Goal: Contribute content: Add original content to the website for others to see

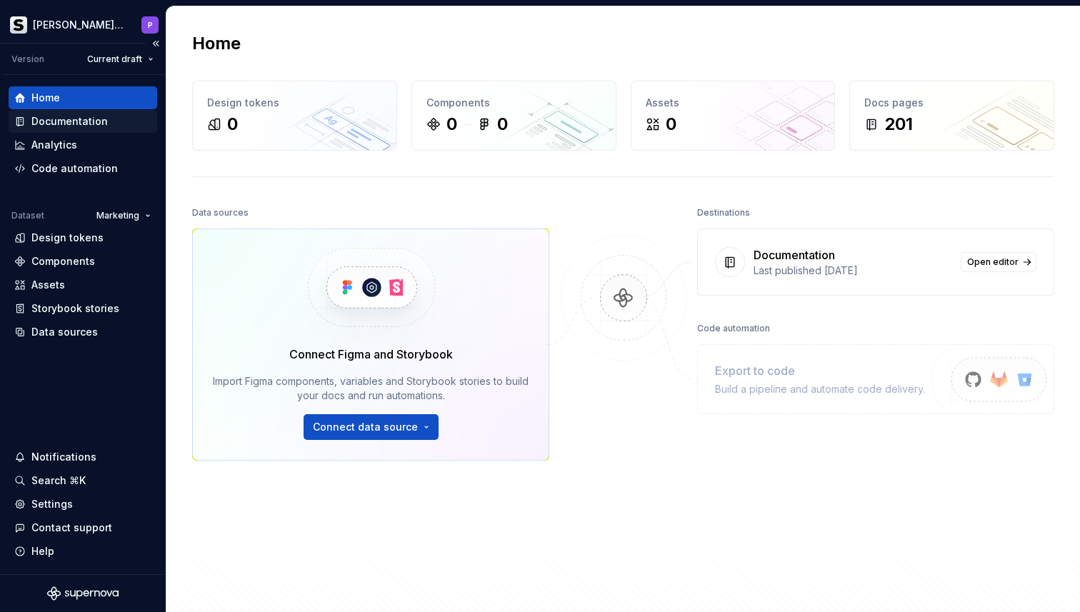
click at [69, 123] on div "Documentation" at bounding box center [69, 121] width 76 height 14
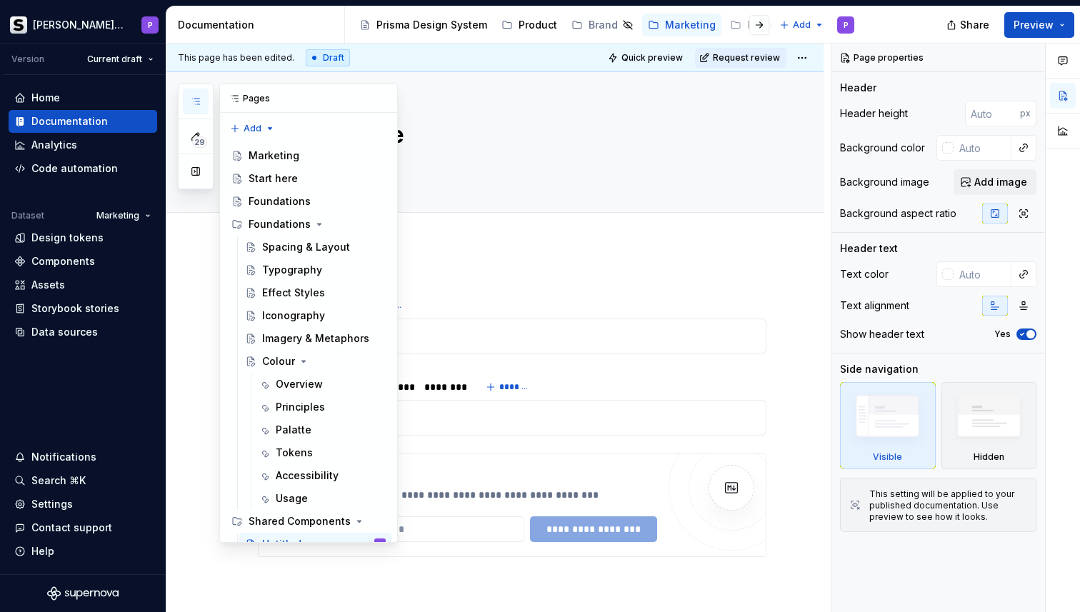
click at [196, 106] on icon "button" at bounding box center [195, 101] width 11 height 11
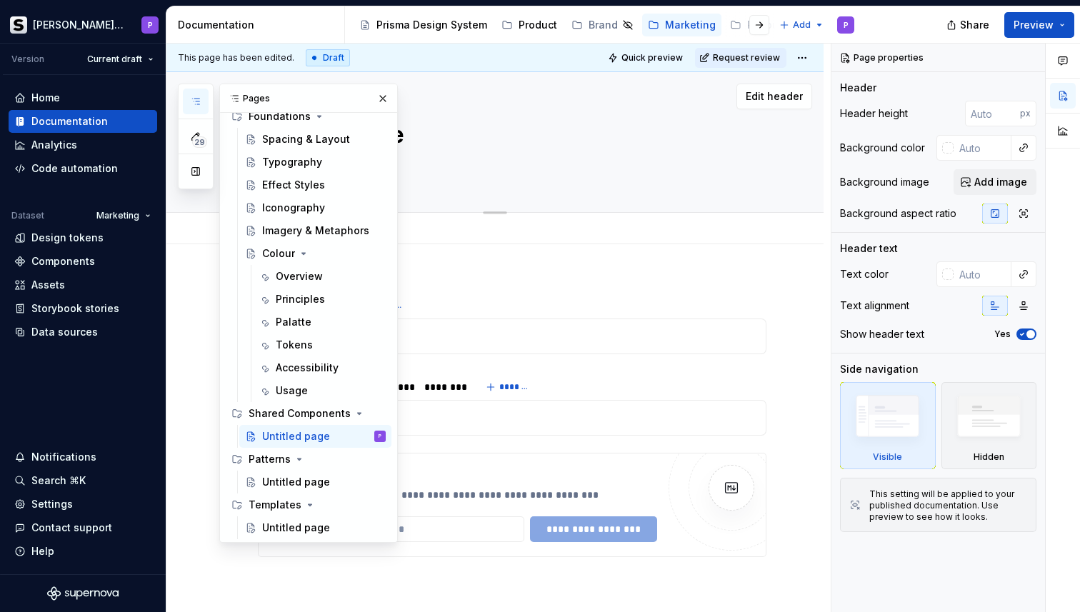
click at [496, 154] on div "Untitled page" at bounding box center [512, 142] width 509 height 140
click at [378, 96] on button "button" at bounding box center [383, 99] width 20 height 20
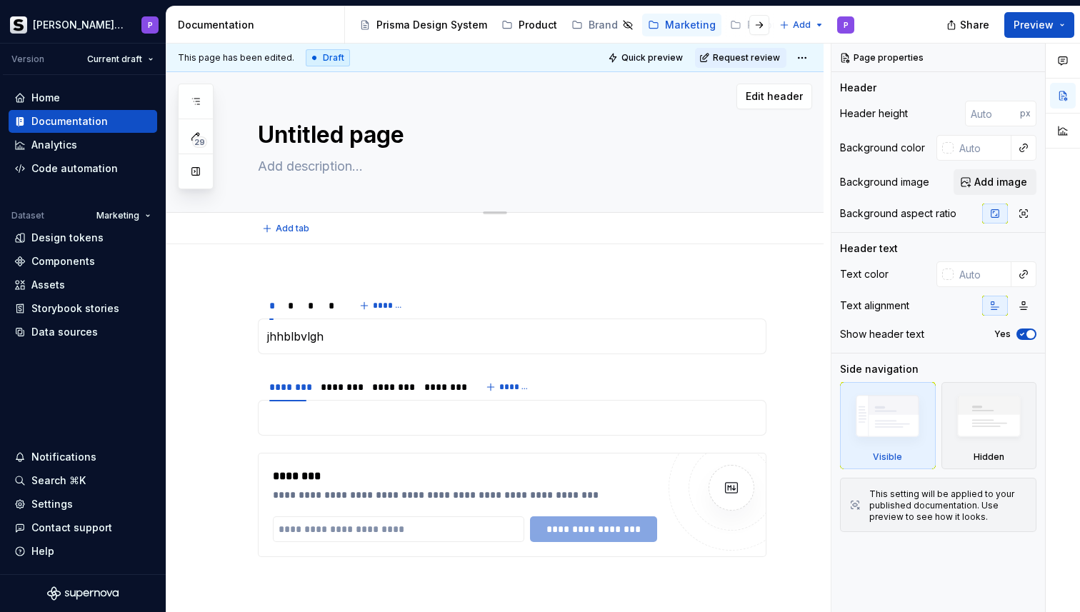
click at [336, 142] on textarea "Untitled page" at bounding box center [509, 135] width 509 height 34
type textarea "*"
type textarea "B"
type textarea "*"
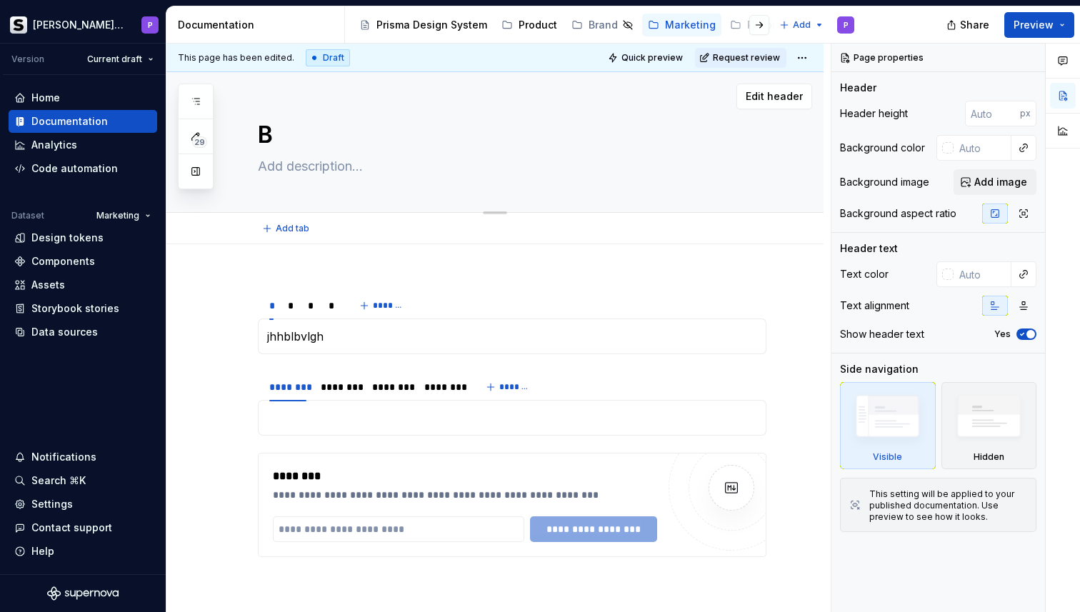
type textarea "Bu"
type textarea "*"
type textarea "But"
type textarea "*"
type textarea "Butt"
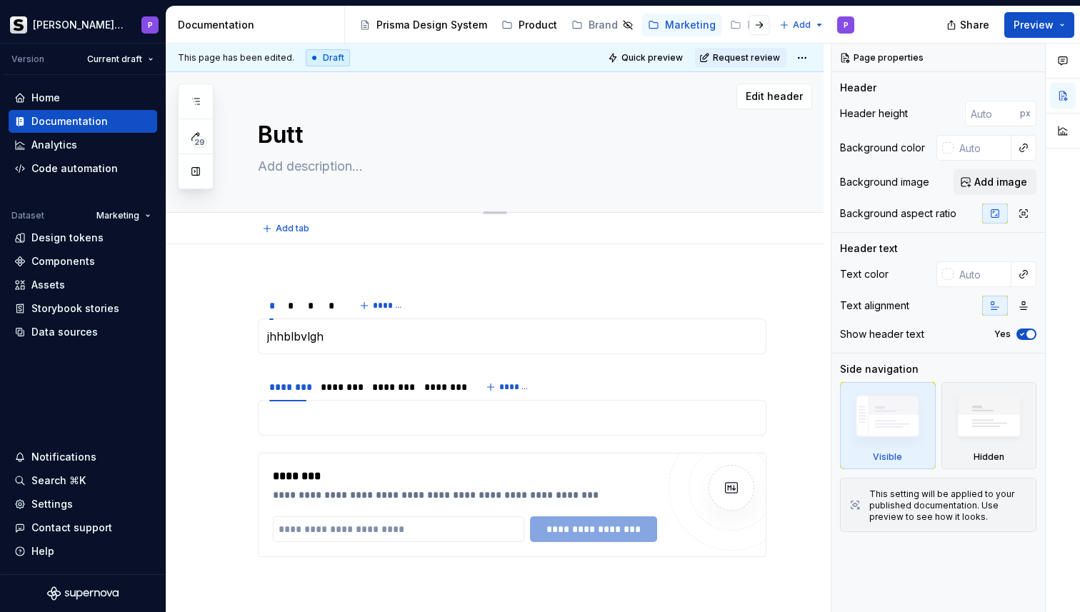
type textarea "*"
type textarea "Butto"
type textarea "*"
type textarea "Button"
type textarea "*"
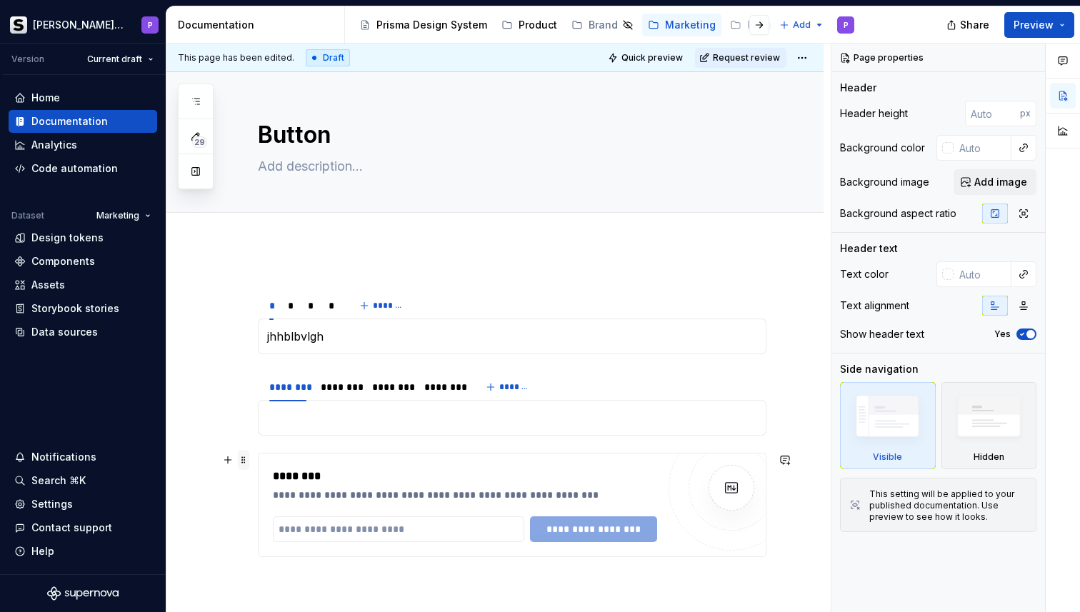
type textarea "Button"
click at [244, 464] on span at bounding box center [243, 460] width 11 height 20
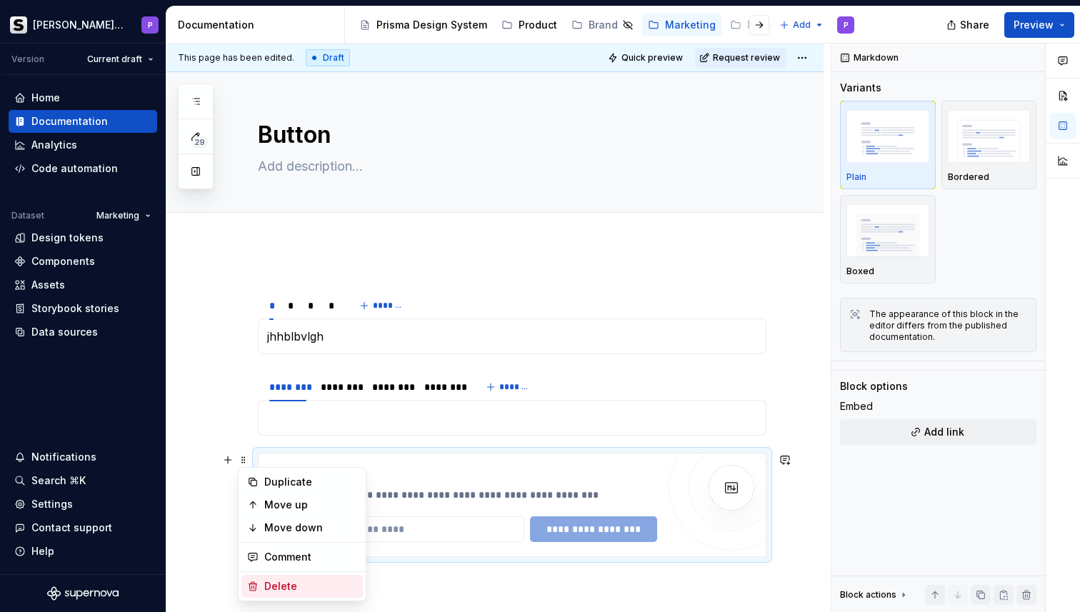
click at [286, 579] on div "Delete" at bounding box center [310, 586] width 93 height 14
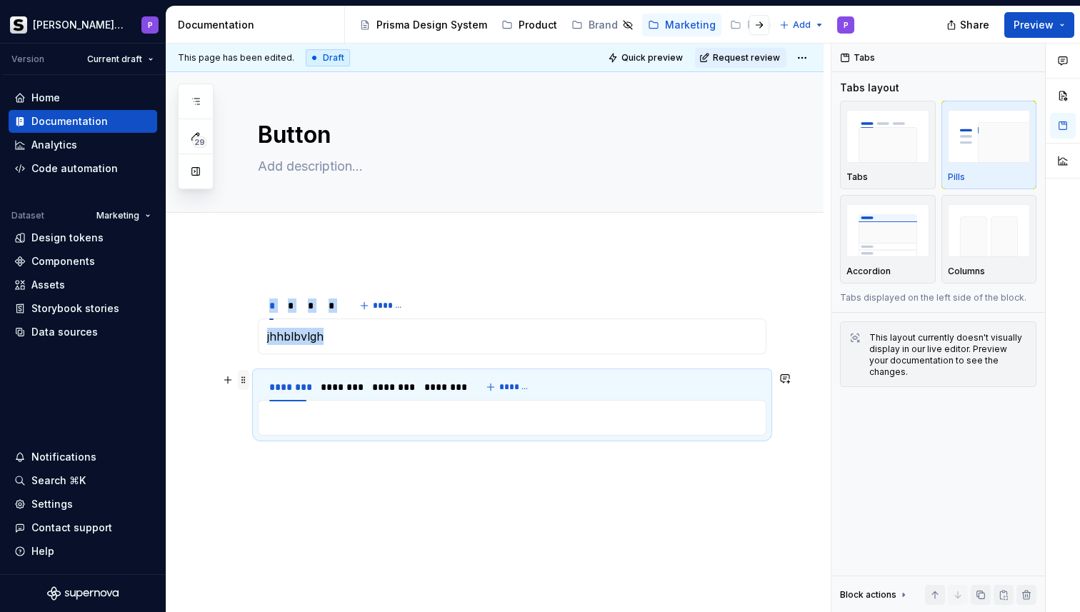
click at [244, 376] on span at bounding box center [243, 380] width 11 height 20
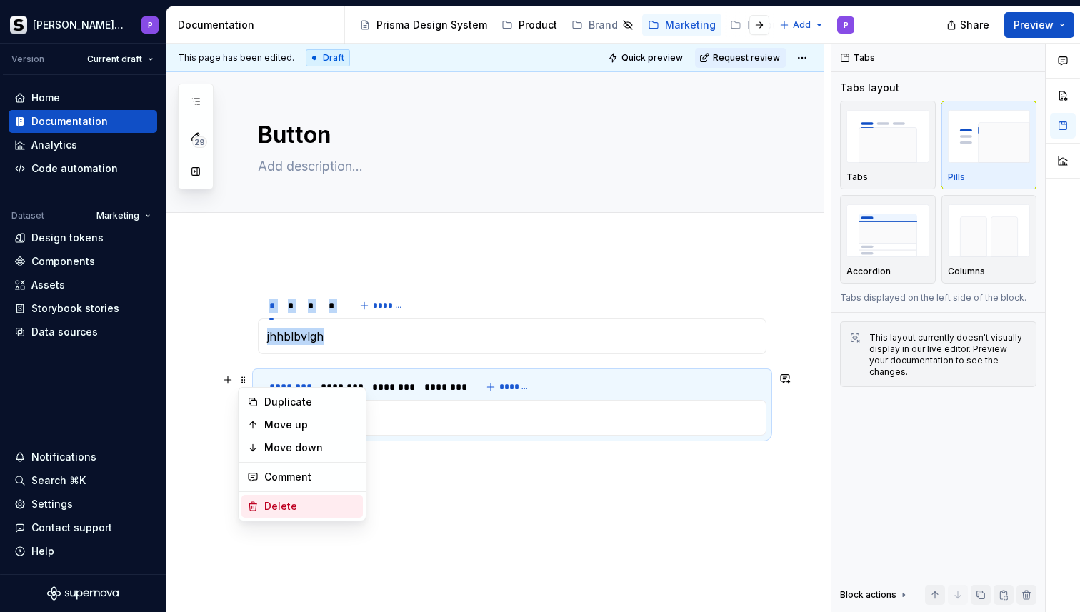
click at [256, 499] on div "Delete" at bounding box center [301, 506] width 121 height 23
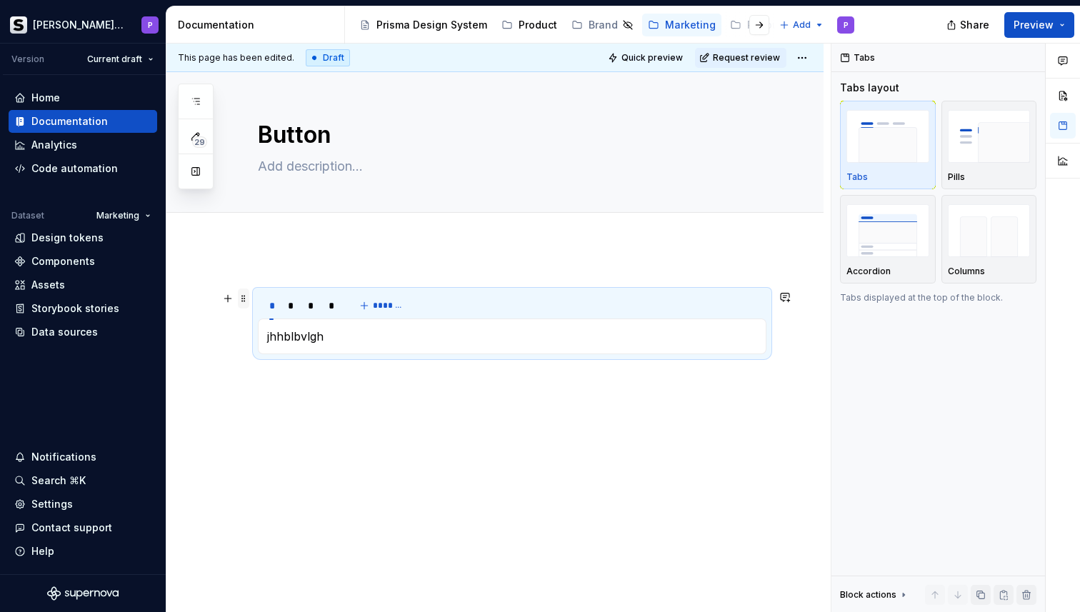
click at [245, 301] on span at bounding box center [243, 299] width 11 height 20
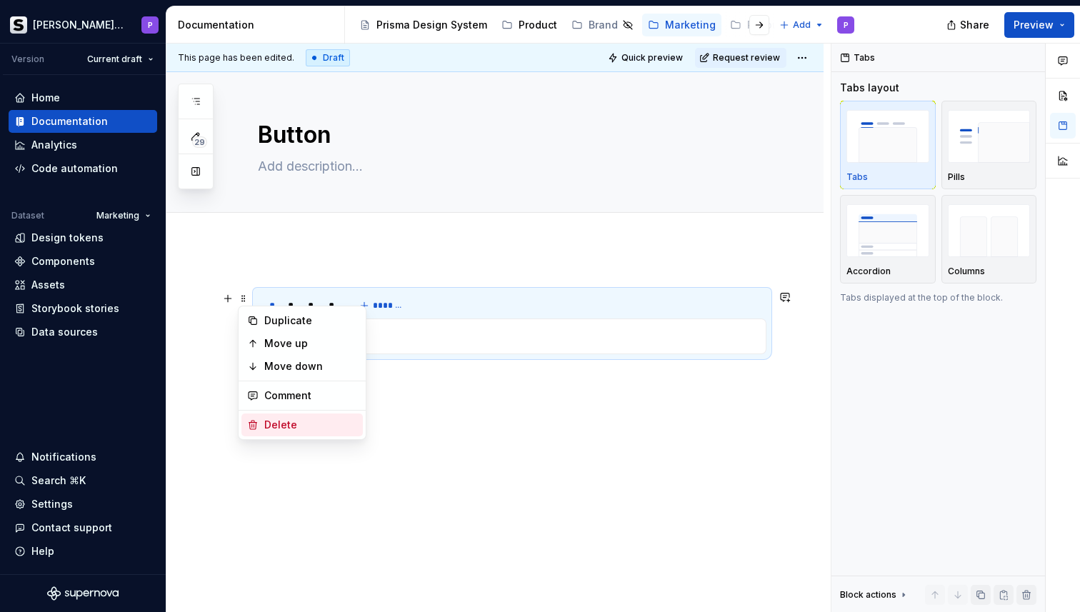
click at [256, 430] on icon at bounding box center [252, 424] width 11 height 11
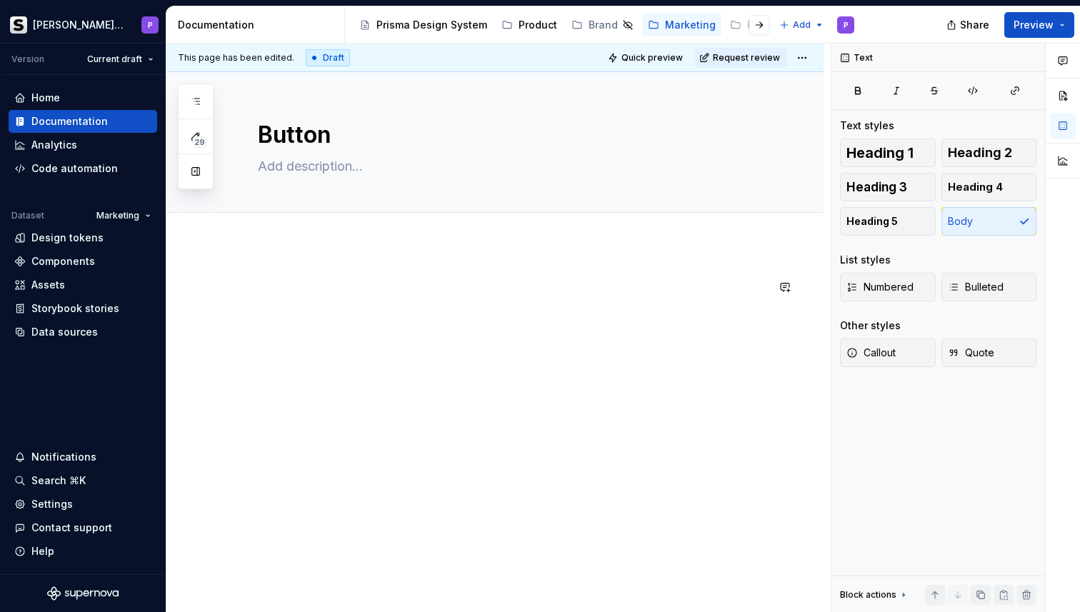
click at [274, 257] on div at bounding box center [494, 388] width 657 height 289
paste div
type textarea "*"
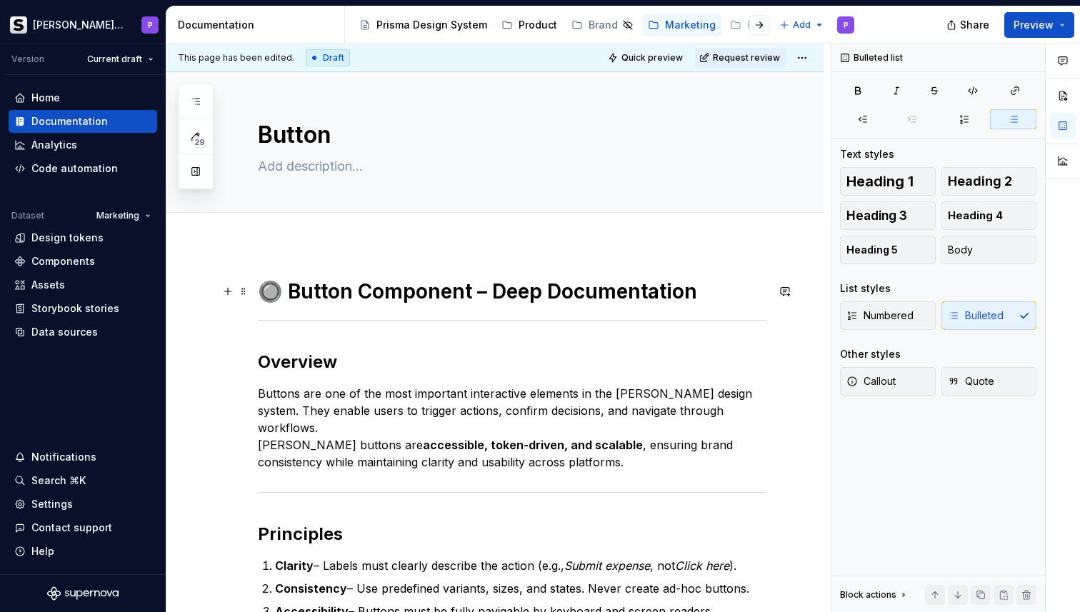
click at [282, 283] on h1 "🔘 Button Component – Deep Documentation" at bounding box center [512, 292] width 509 height 26
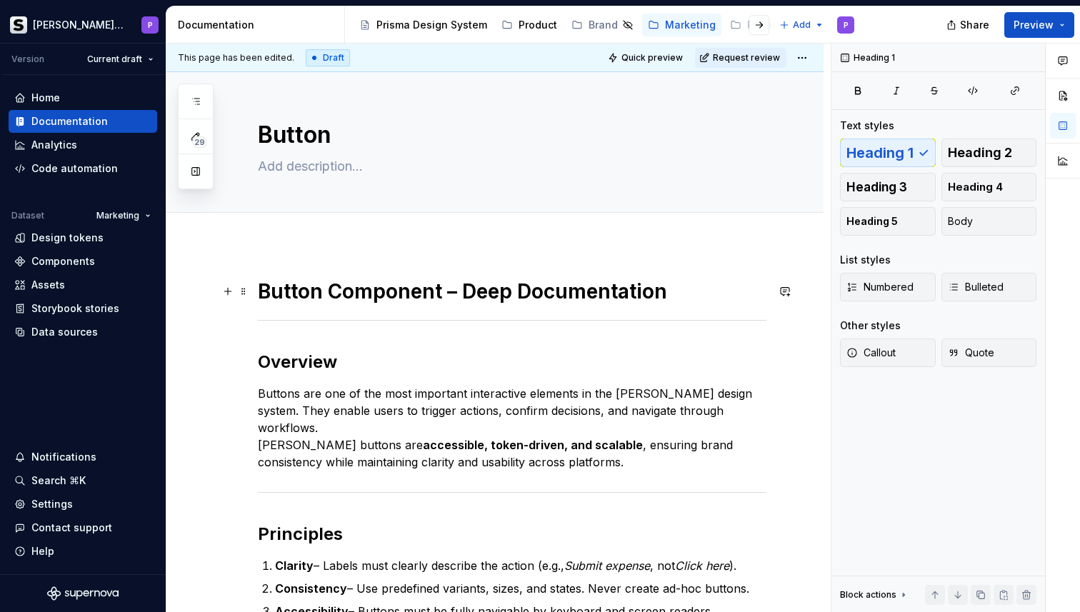
click at [679, 296] on h1 "Button Component – Deep Documentation" at bounding box center [512, 292] width 509 height 26
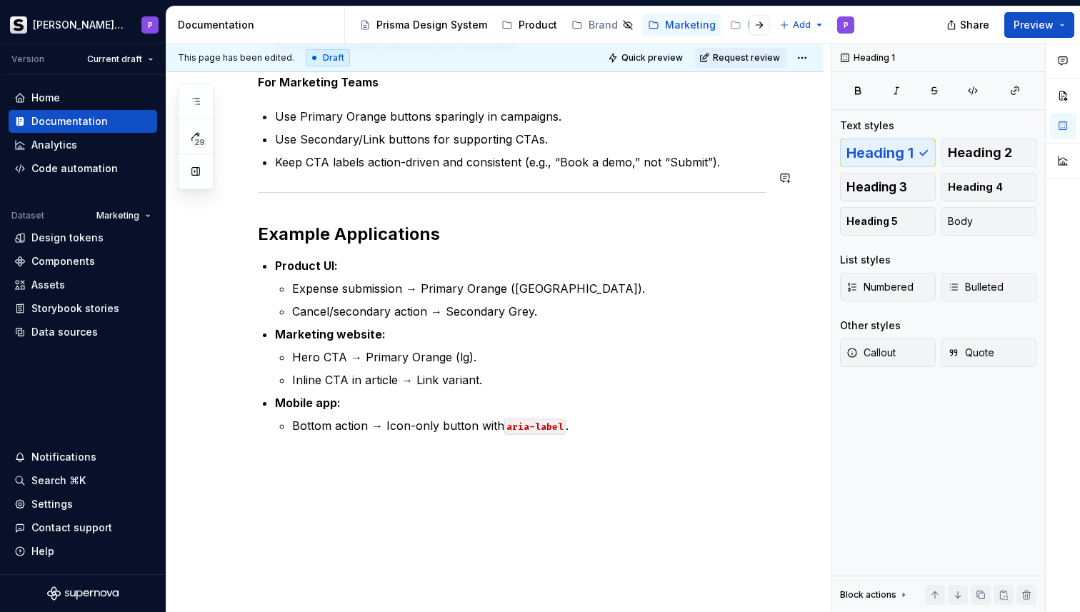
scroll to position [3150, 0]
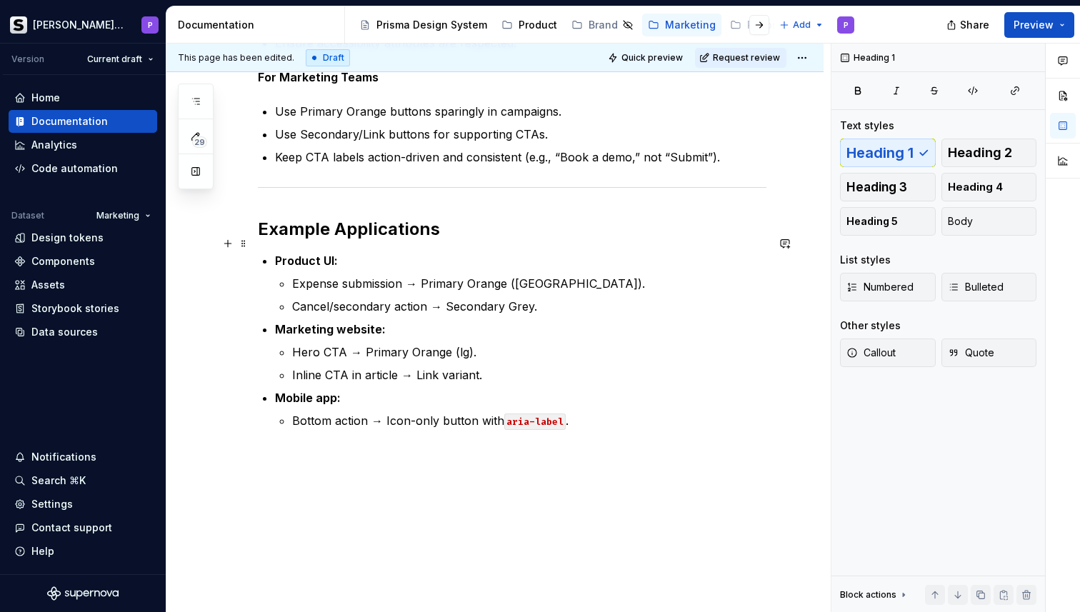
click at [296, 254] on strong "Product UI:" at bounding box center [306, 261] width 63 height 14
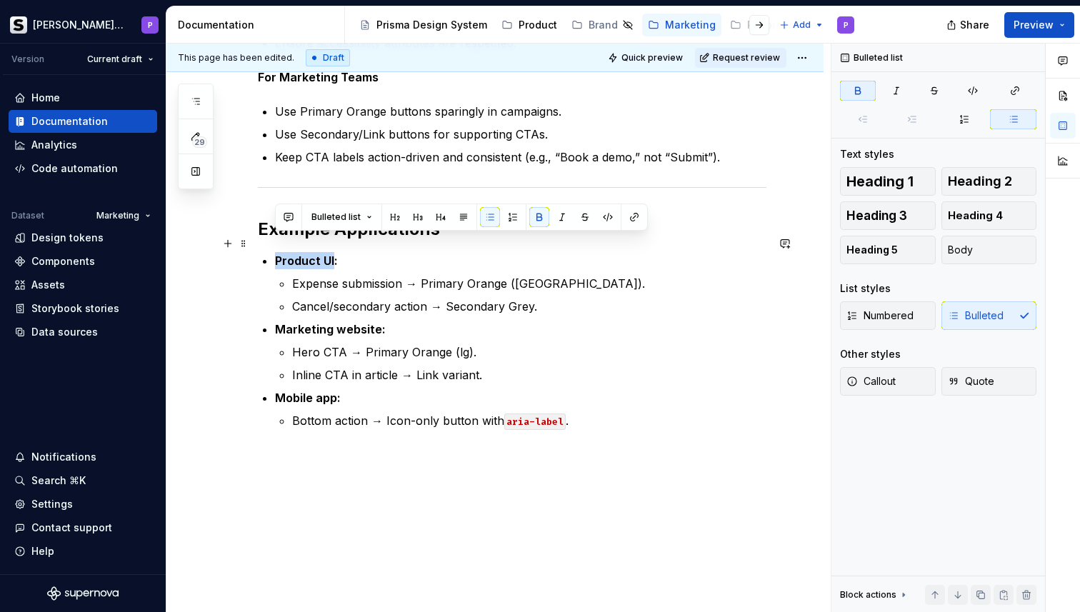
drag, startPoint x: 296, startPoint y: 244, endPoint x: 326, endPoint y: 241, distance: 30.1
click at [326, 254] on strong "Product UI:" at bounding box center [306, 261] width 63 height 14
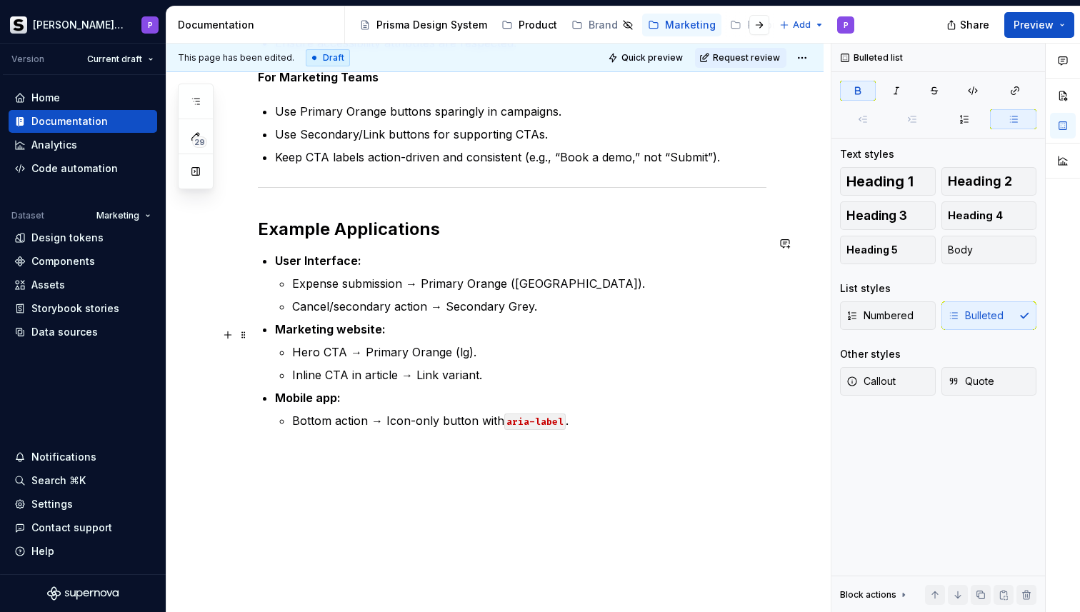
click at [581, 344] on p "Hero CTA → Primary Orange (lg)." at bounding box center [529, 352] width 474 height 17
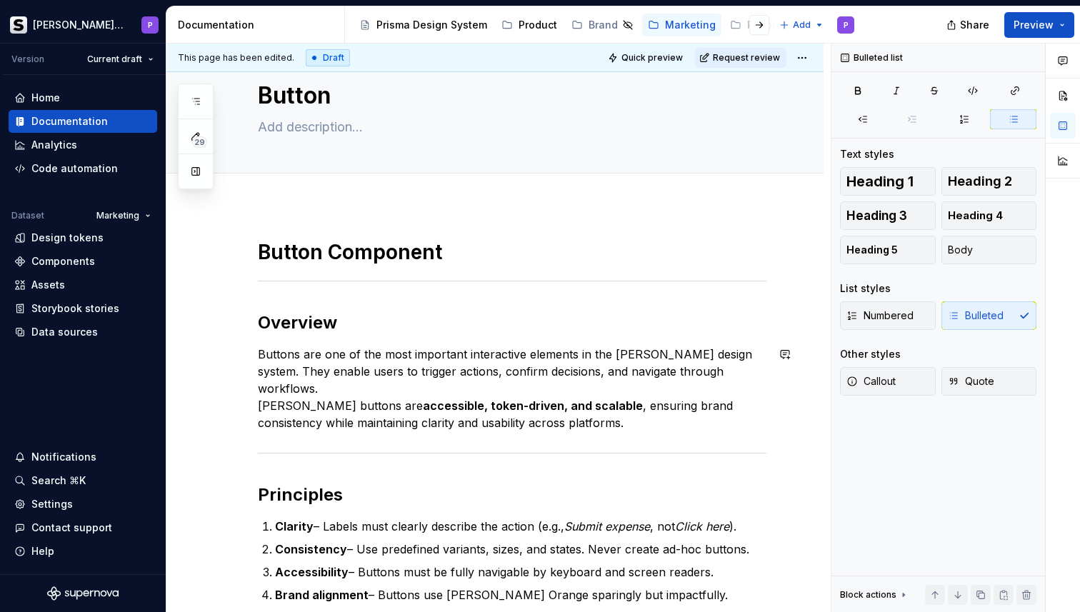
scroll to position [0, 0]
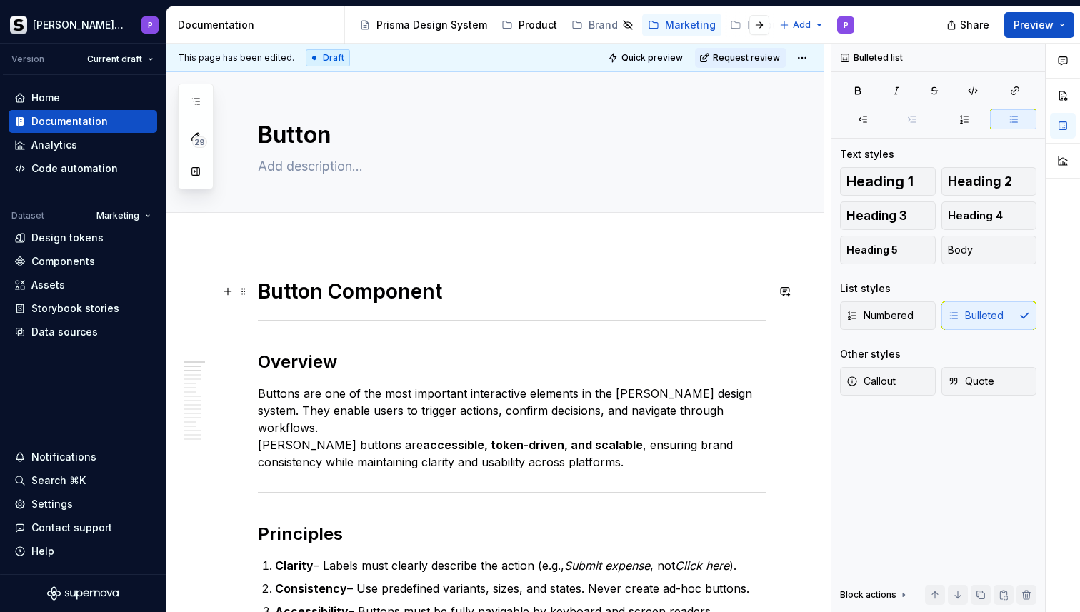
click at [508, 296] on h1 "Button Component" at bounding box center [512, 292] width 509 height 26
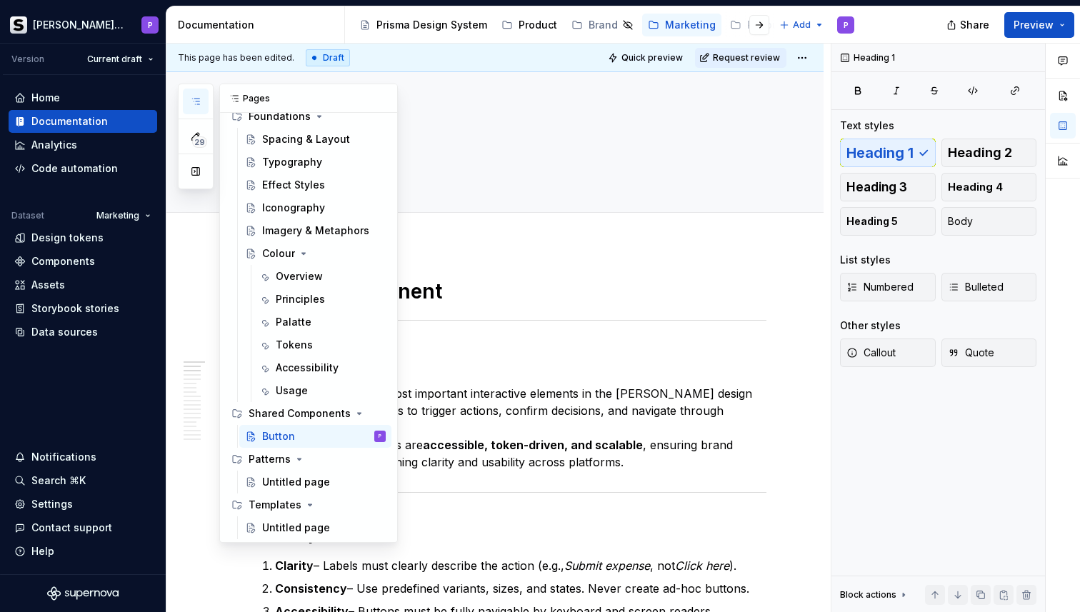
click at [201, 100] on button "button" at bounding box center [196, 102] width 26 height 26
click at [372, 437] on button "Page tree" at bounding box center [376, 436] width 20 height 20
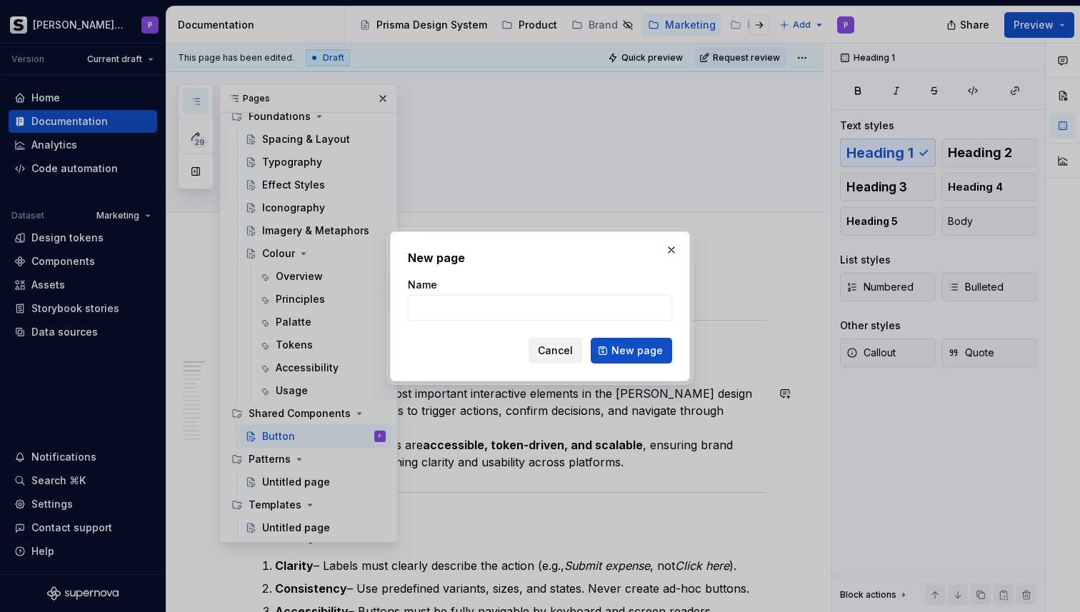
click at [561, 351] on span "Cancel" at bounding box center [555, 351] width 35 height 14
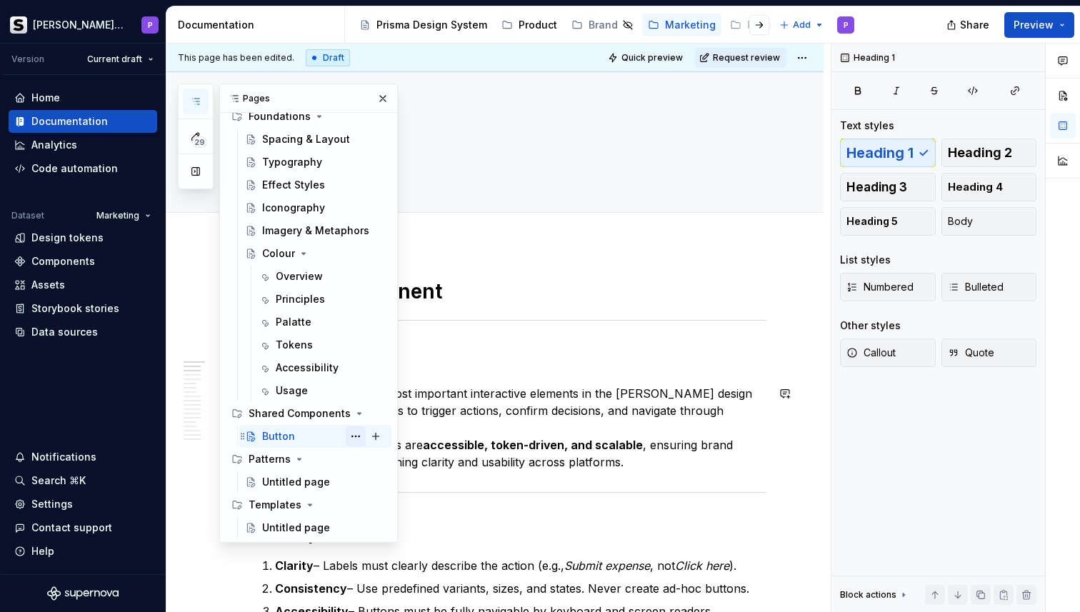
click at [351, 436] on button "Page tree" at bounding box center [356, 436] width 20 height 20
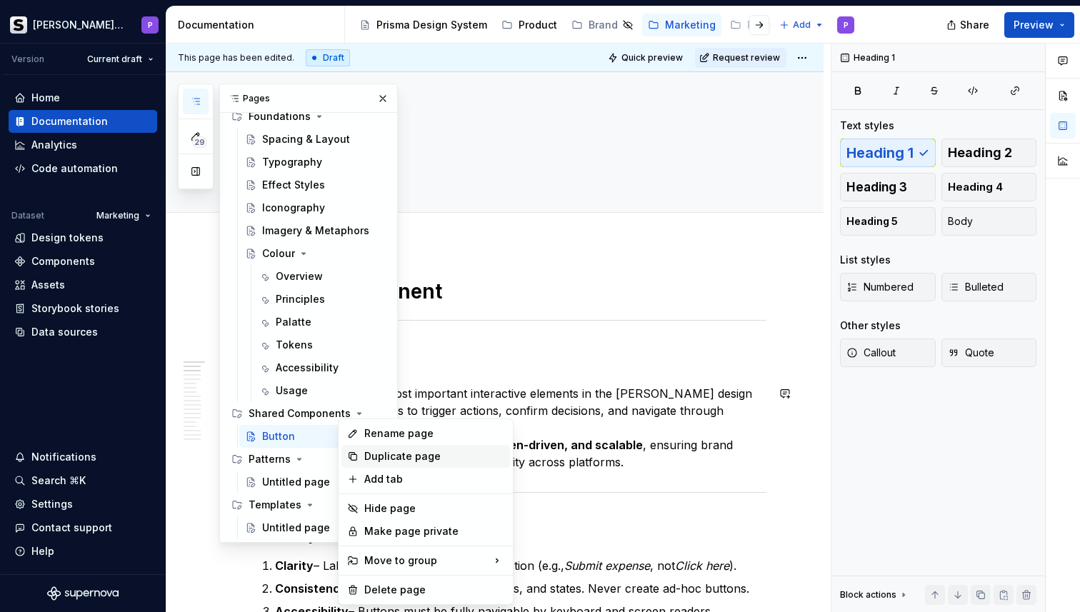
click at [375, 454] on div "Duplicate page" at bounding box center [434, 456] width 140 height 14
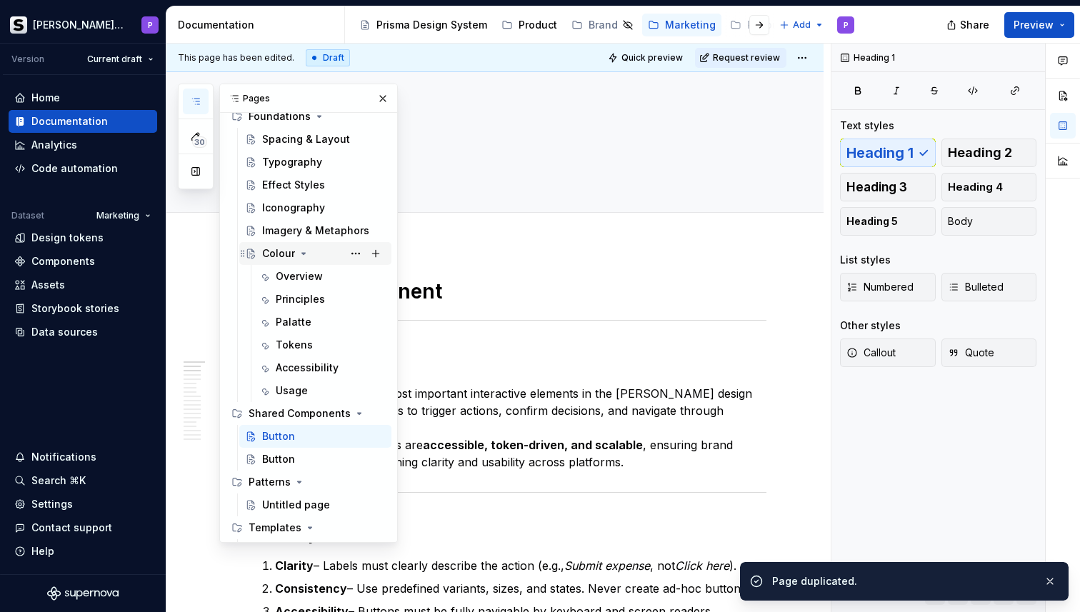
click at [301, 252] on icon "Page tree" at bounding box center [303, 253] width 11 height 11
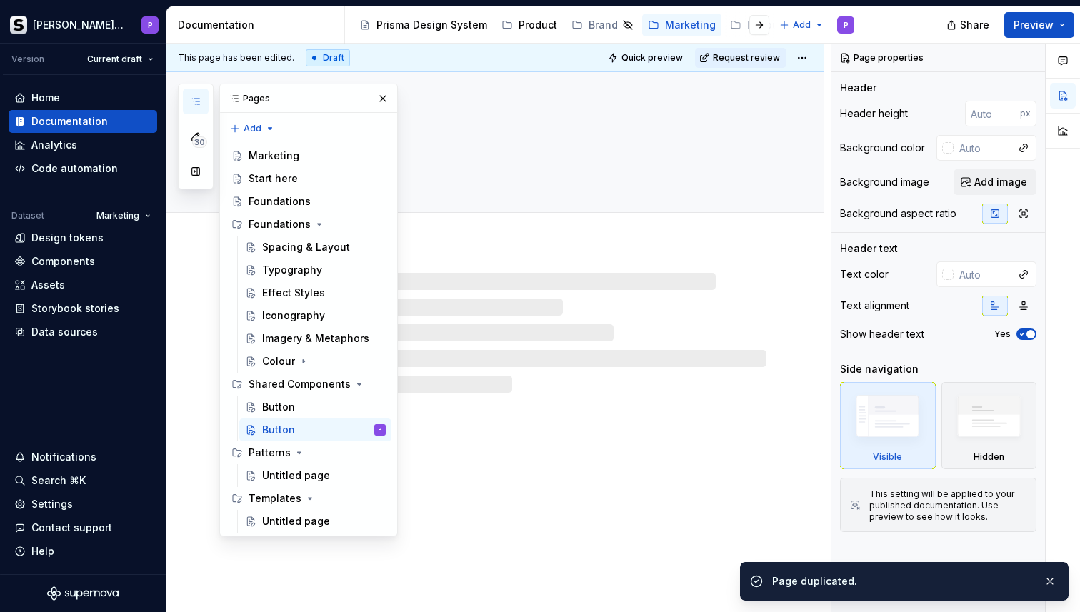
click at [534, 229] on div at bounding box center [512, 229] width 509 height 0
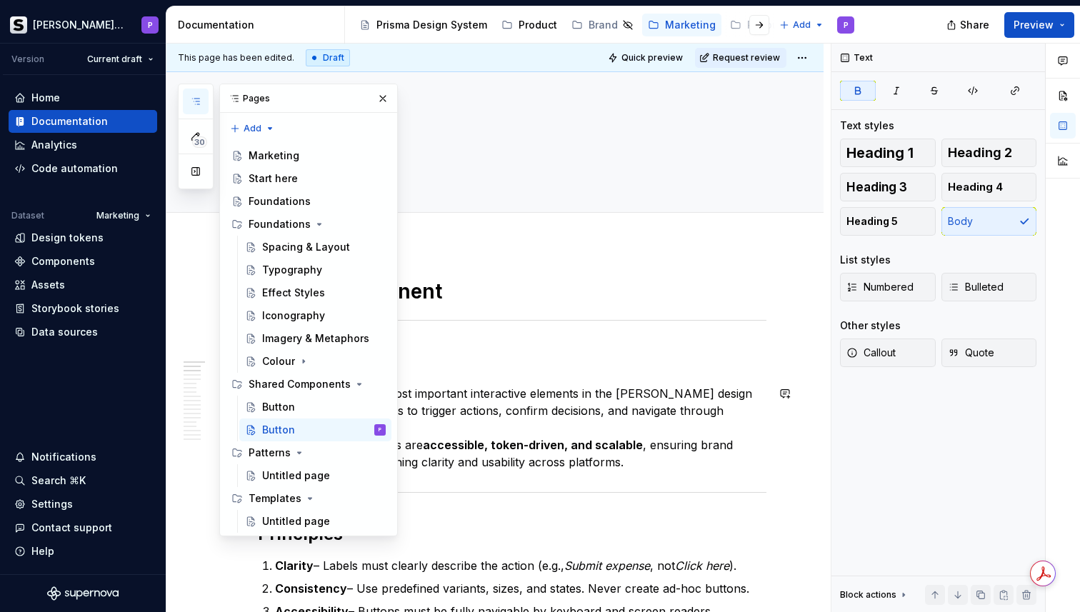
click at [497, 438] on strong "accessible, token-driven, and scalable" at bounding box center [533, 445] width 220 height 14
click at [385, 103] on button "button" at bounding box center [383, 99] width 20 height 20
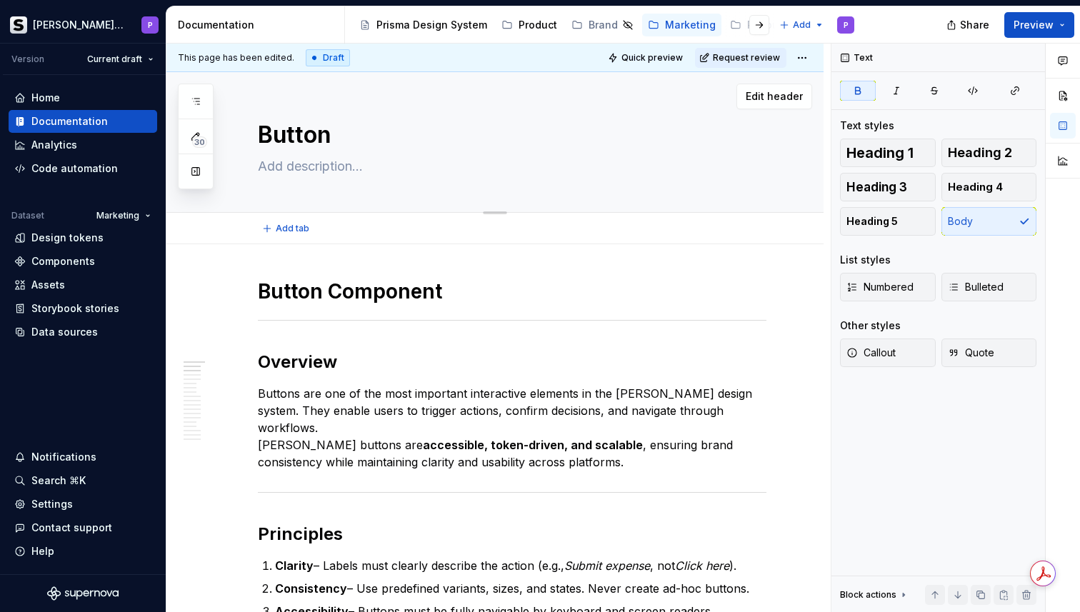
click at [334, 134] on textarea "Button" at bounding box center [509, 135] width 509 height 34
click at [378, 169] on textarea at bounding box center [509, 166] width 509 height 23
click at [374, 138] on textarea "Button" at bounding box center [509, 135] width 509 height 34
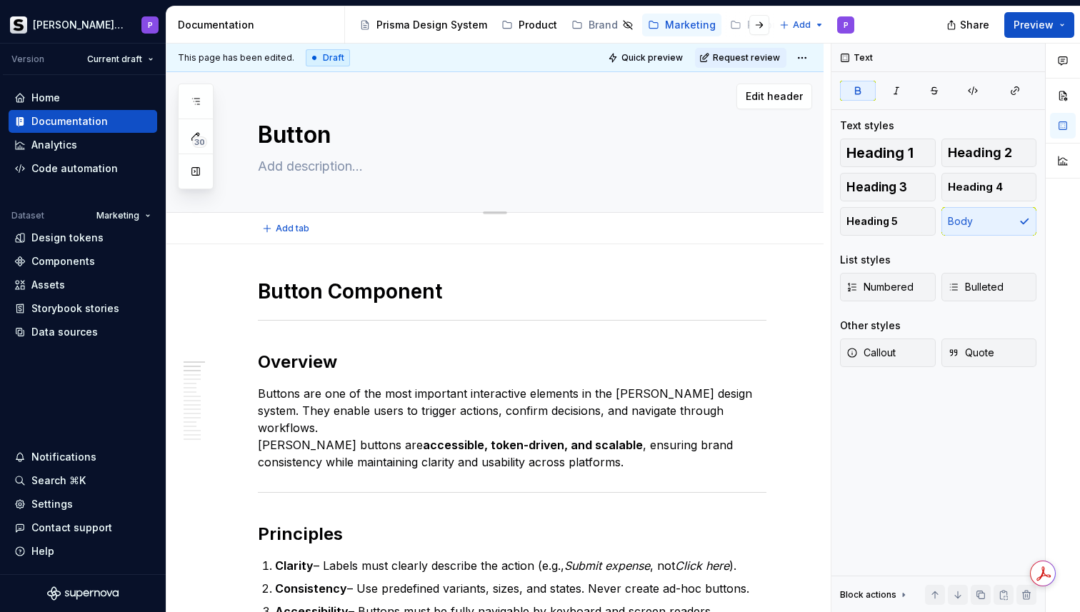
type textarea "*"
type textarea "Button"
type textarea "*"
type textarea "Button G"
type textarea "*"
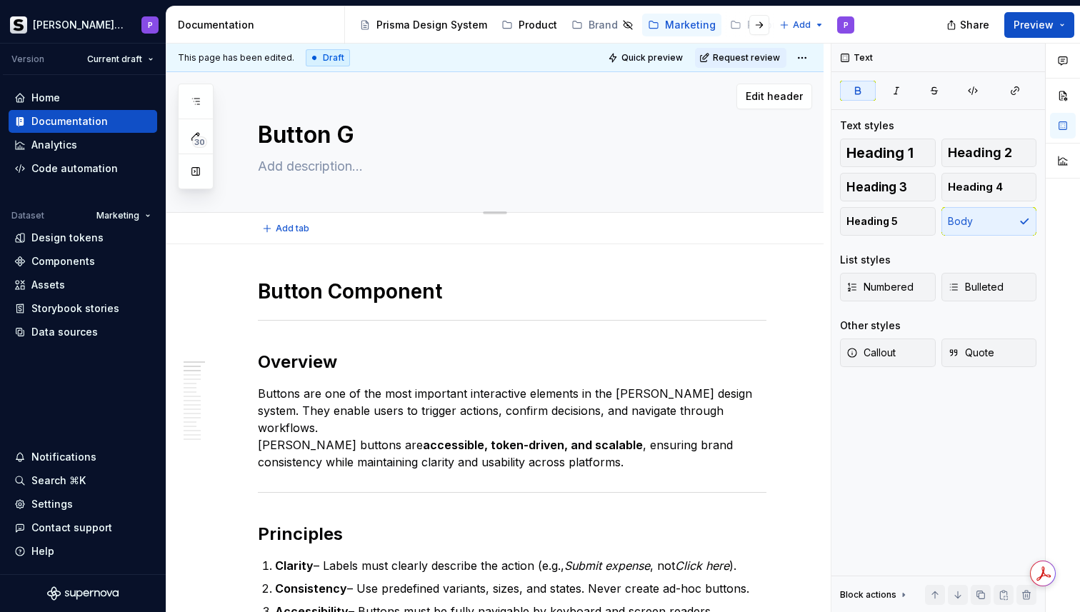
type textarea "Button Gr"
type textarea "*"
type textarea "Button Gro"
type textarea "*"
type textarea "Button Grou"
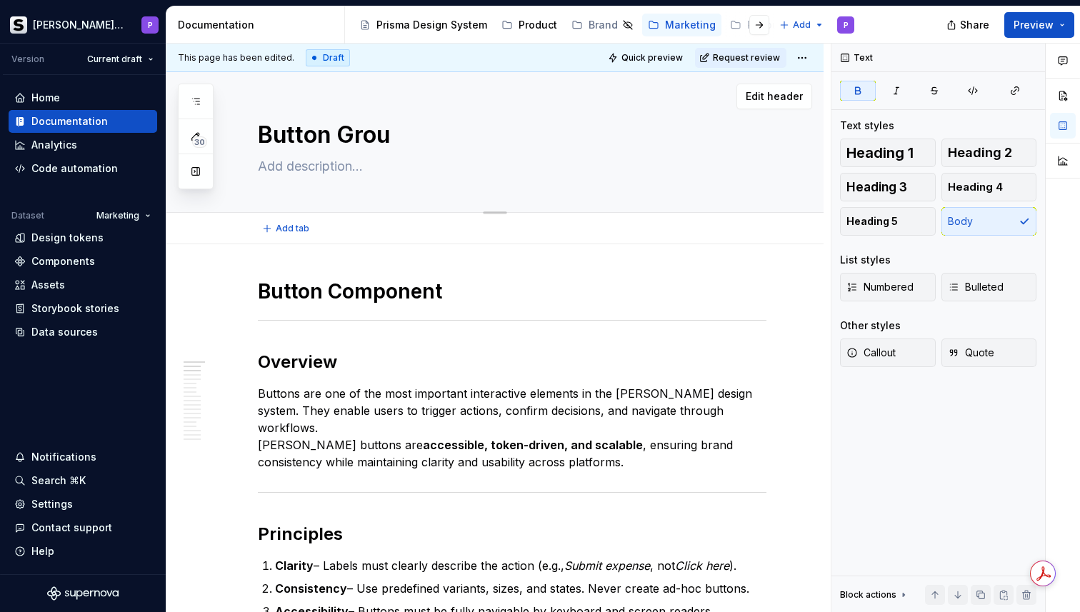
type textarea "*"
type textarea "Button Group"
type textarea "*"
type textarea "Button Group"
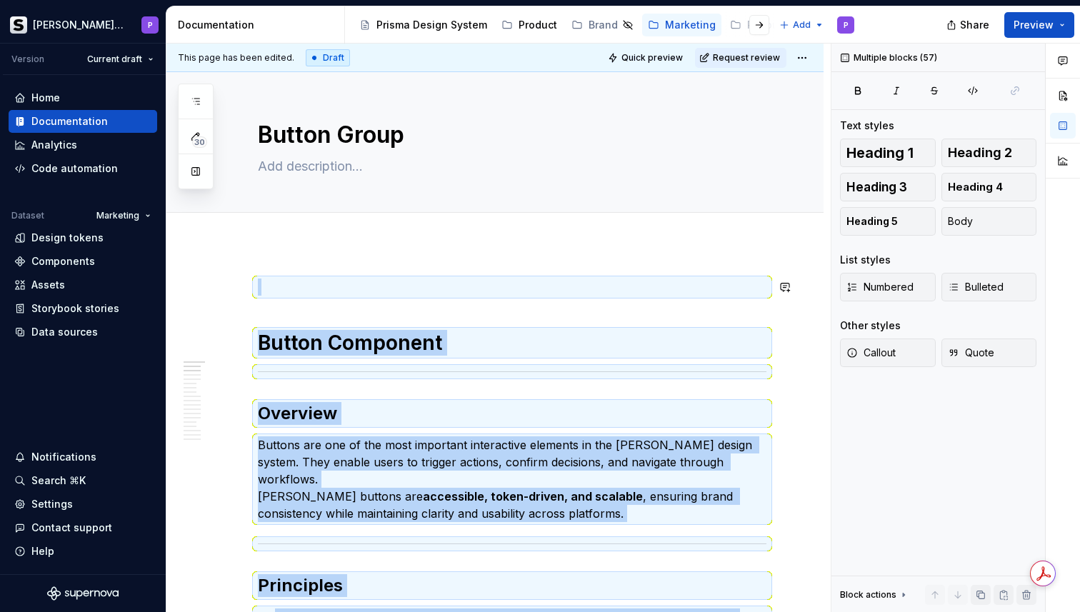
paste div
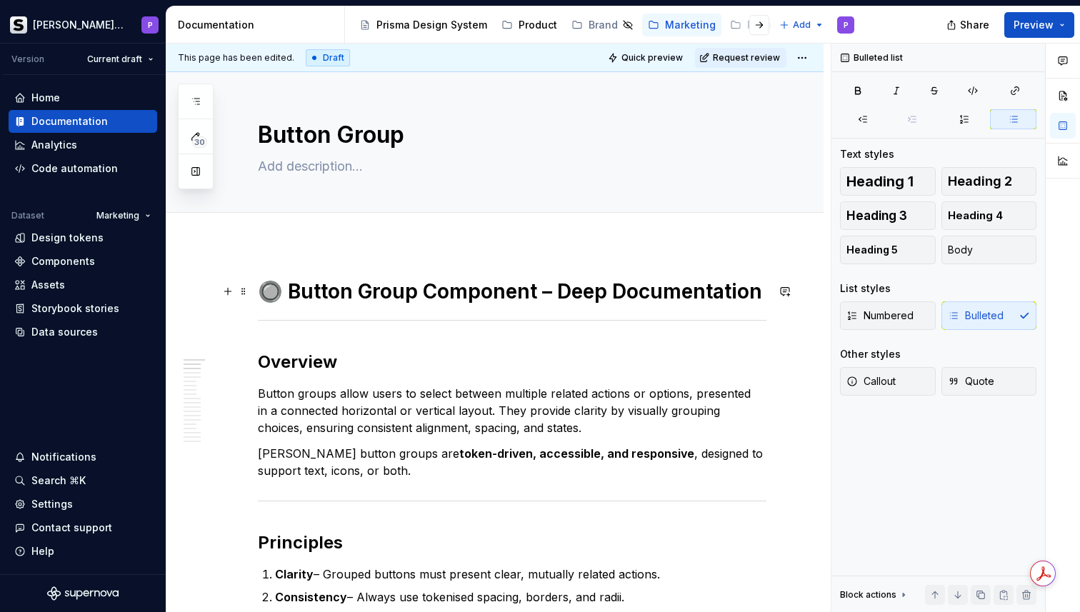
type textarea "*"
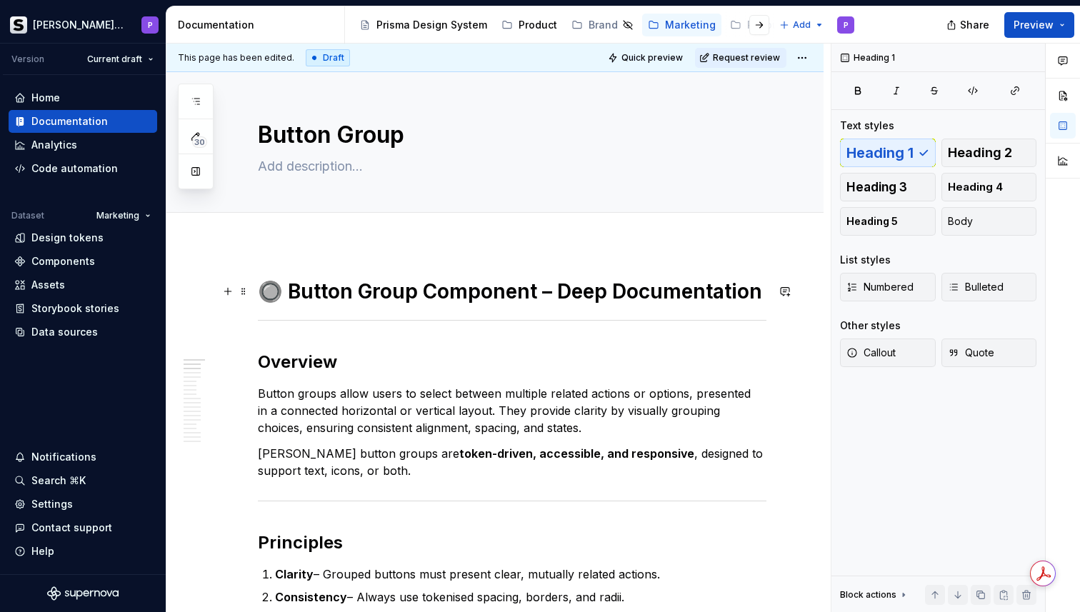
click at [288, 294] on h1 "🔘 Button Group Component – Deep Documentation" at bounding box center [512, 292] width 509 height 26
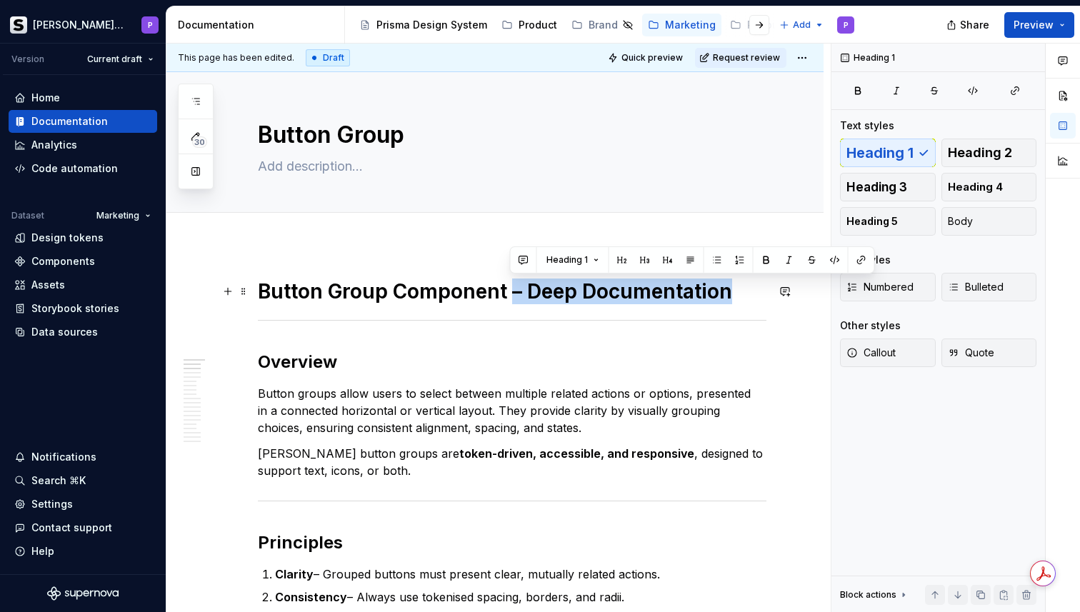
drag, startPoint x: 730, startPoint y: 297, endPoint x: 511, endPoint y: 291, distance: 219.4
click at [511, 291] on h1 "Button Group Component – Deep Documentation" at bounding box center [512, 292] width 509 height 26
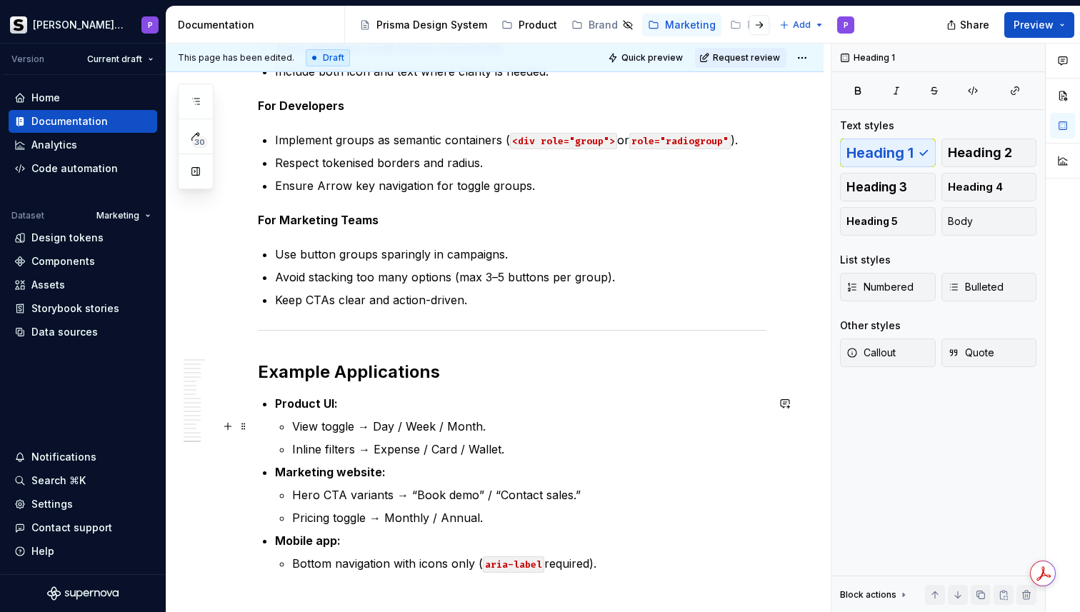
scroll to position [3221, 0]
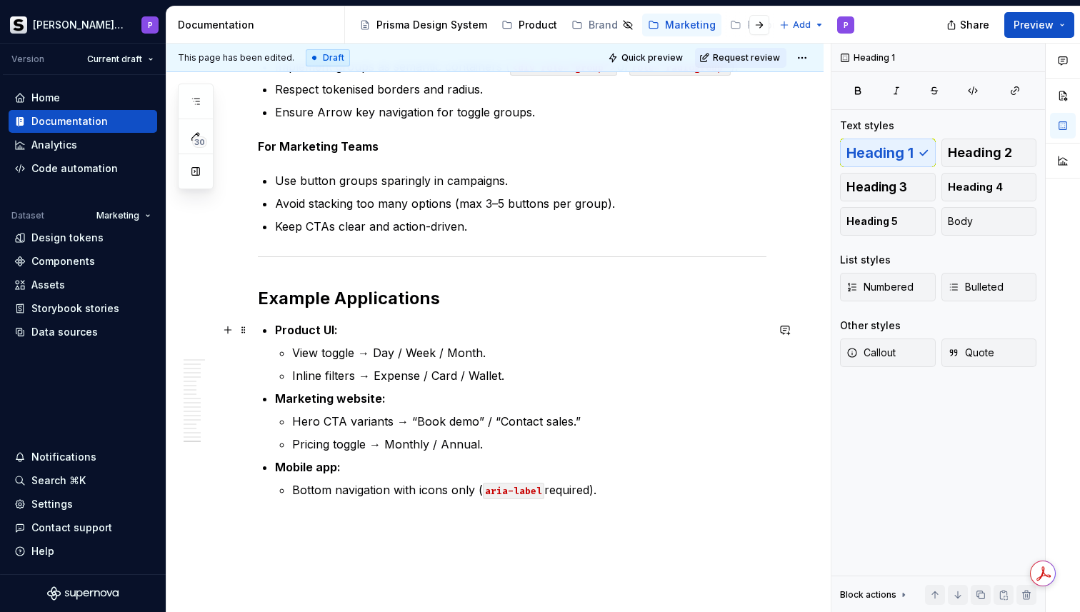
click at [306, 329] on strong "Product UI:" at bounding box center [306, 330] width 63 height 14
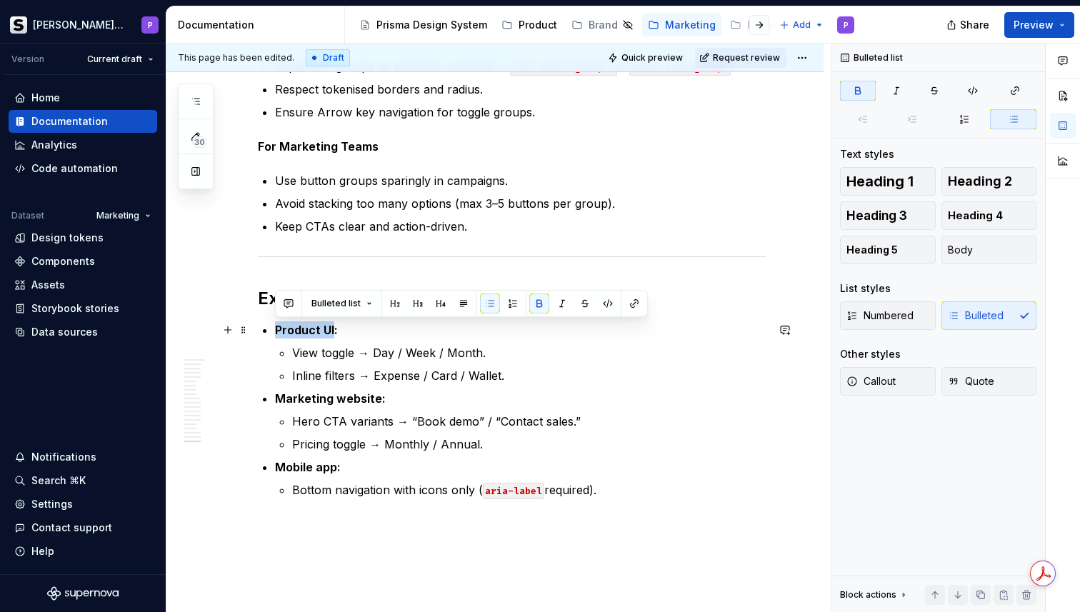
drag, startPoint x: 306, startPoint y: 329, endPoint x: 326, endPoint y: 329, distance: 19.3
click at [326, 329] on strong "Product UI:" at bounding box center [306, 330] width 63 height 14
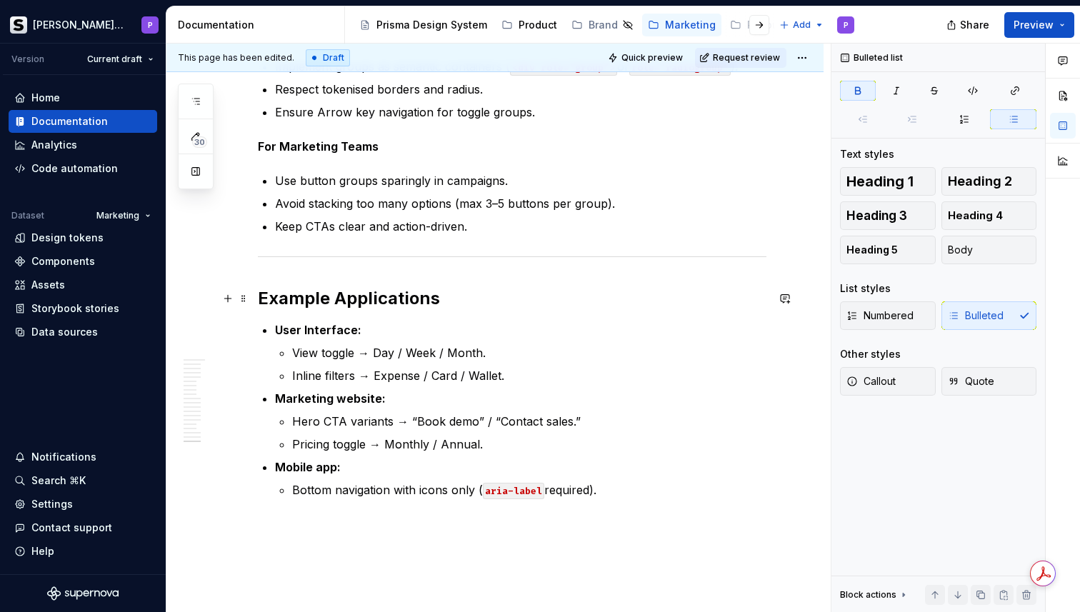
click at [476, 294] on h2 "Example Applications" at bounding box center [512, 298] width 509 height 23
click at [492, 213] on ul "Use button groups sparingly in campaigns. Avoid stacking too many options (max …" at bounding box center [520, 203] width 491 height 63
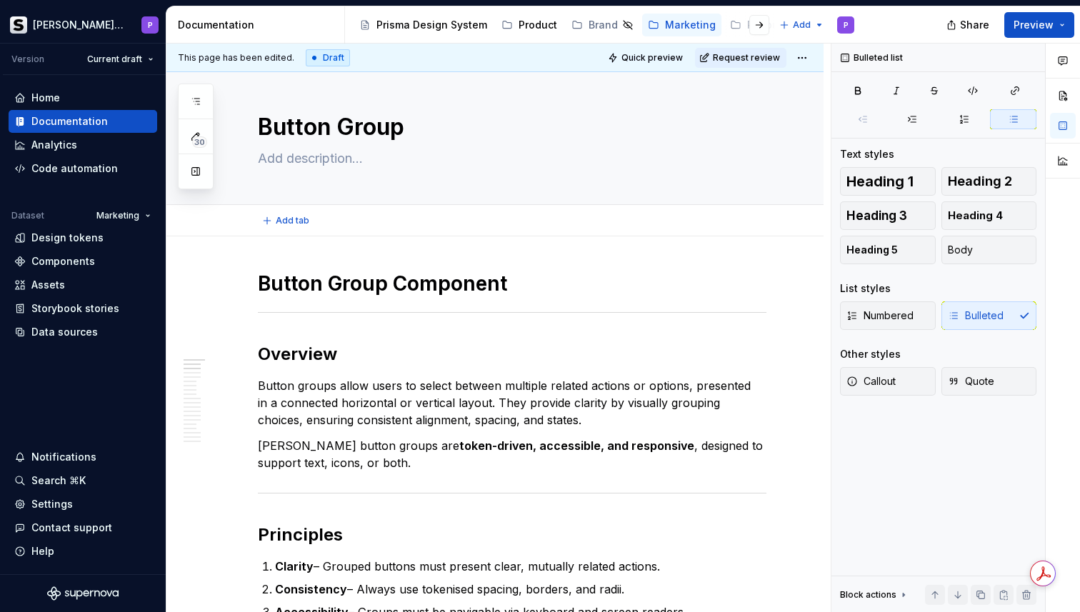
scroll to position [0, 0]
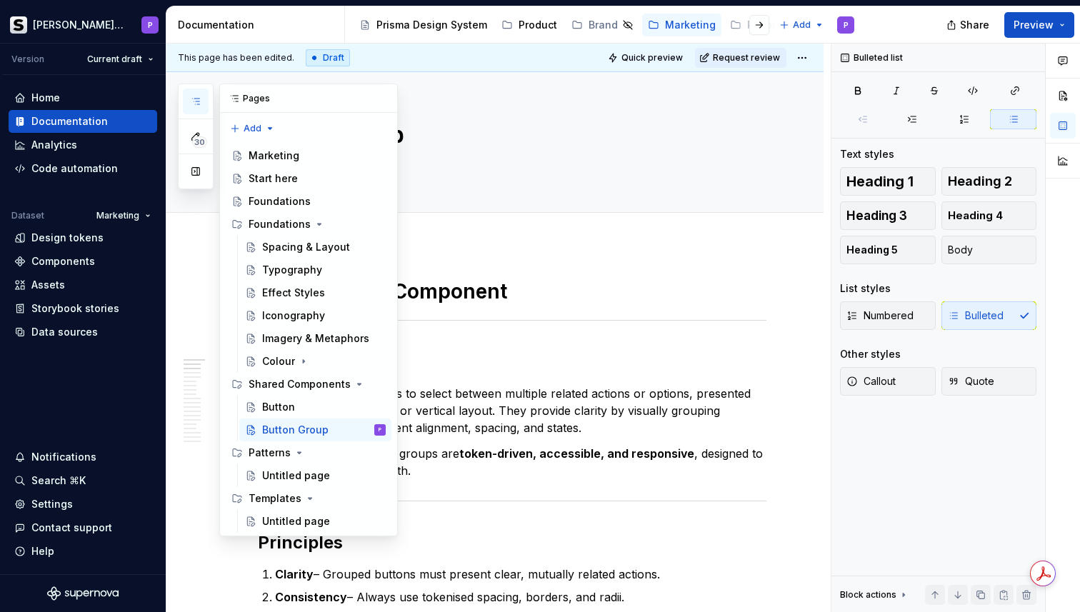
click at [200, 106] on icon "button" at bounding box center [195, 101] width 11 height 11
click at [353, 432] on button "Page tree" at bounding box center [356, 430] width 20 height 20
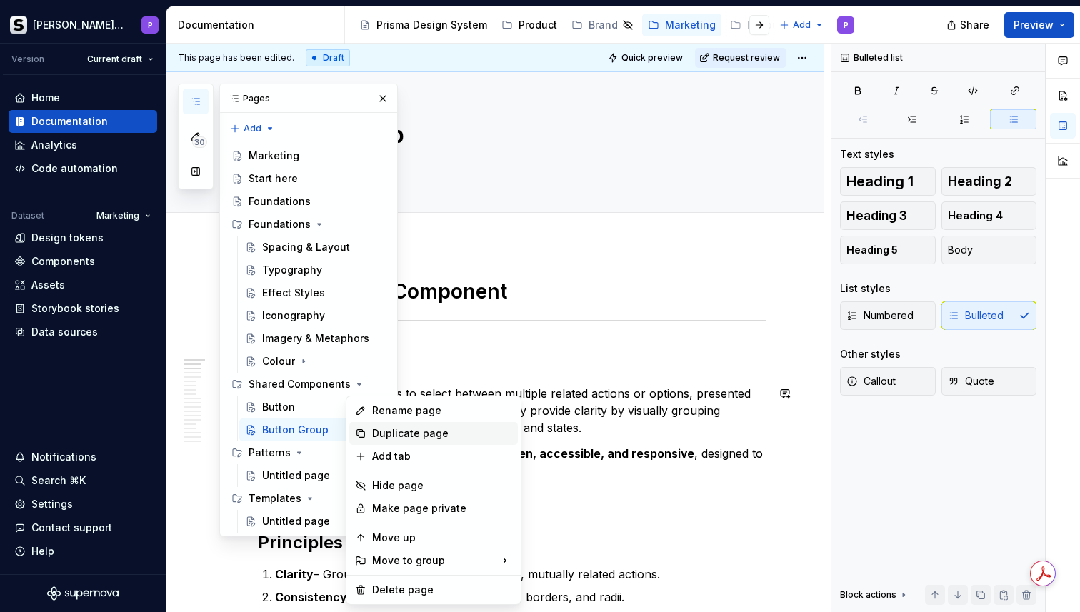
click at [392, 434] on div "Duplicate page" at bounding box center [442, 433] width 140 height 14
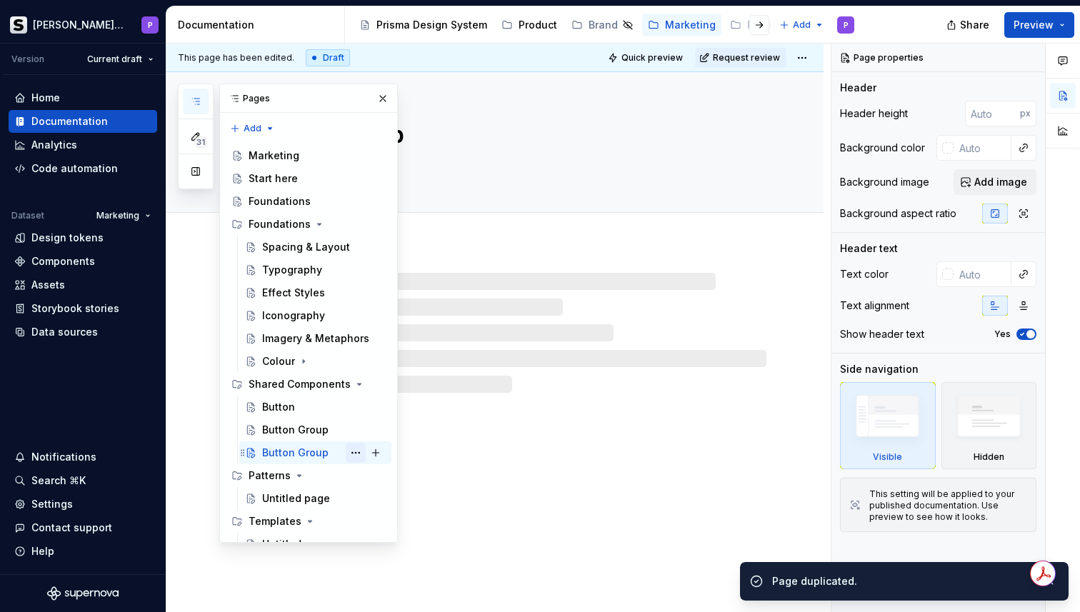
click at [352, 455] on button "Page tree" at bounding box center [356, 453] width 20 height 20
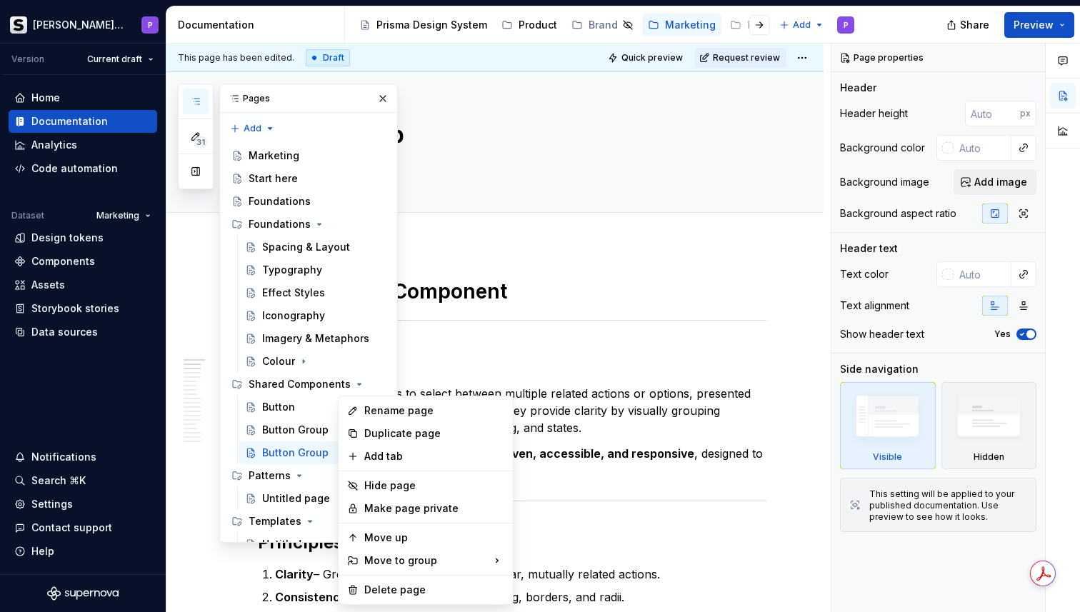
click at [566, 306] on html "[PERSON_NAME] Prisma P Version Current draft Home Documentation Analytics Code …" at bounding box center [540, 306] width 1080 height 612
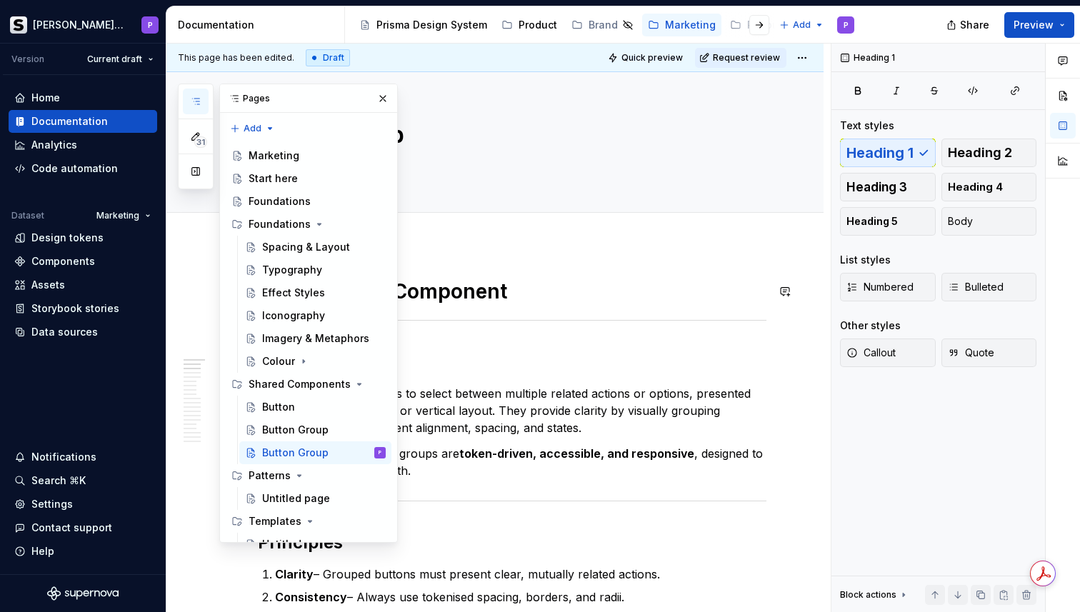
click at [520, 298] on h1 "Button Group Component" at bounding box center [512, 292] width 509 height 26
click at [376, 95] on button "button" at bounding box center [383, 99] width 20 height 20
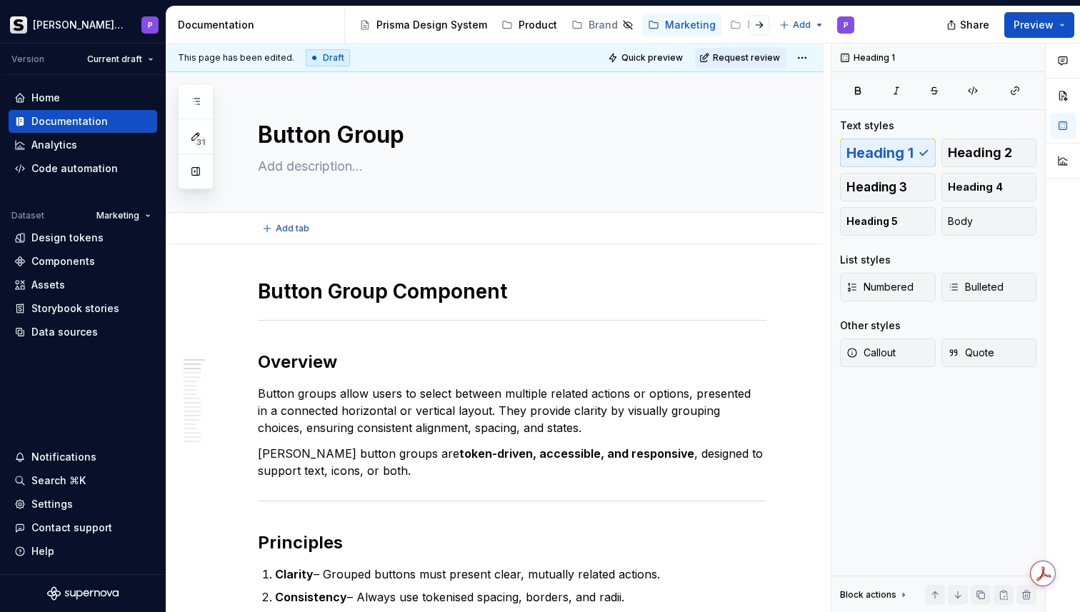
type textarea "*"
click at [381, 298] on h1 "Button Group Component" at bounding box center [512, 292] width 509 height 26
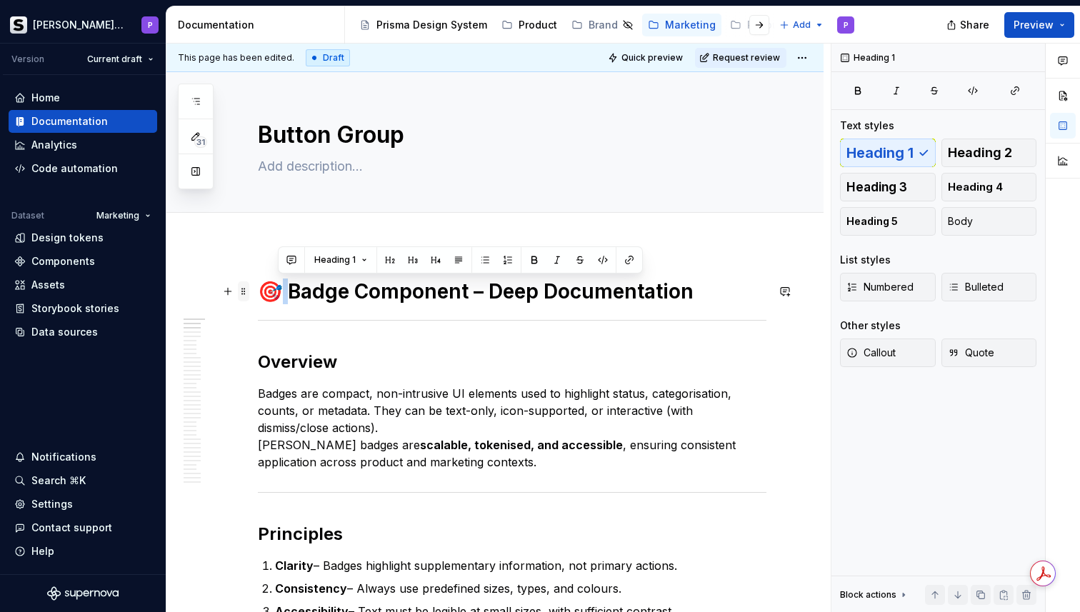
drag, startPoint x: 284, startPoint y: 291, endPoint x: 245, endPoint y: 291, distance: 39.3
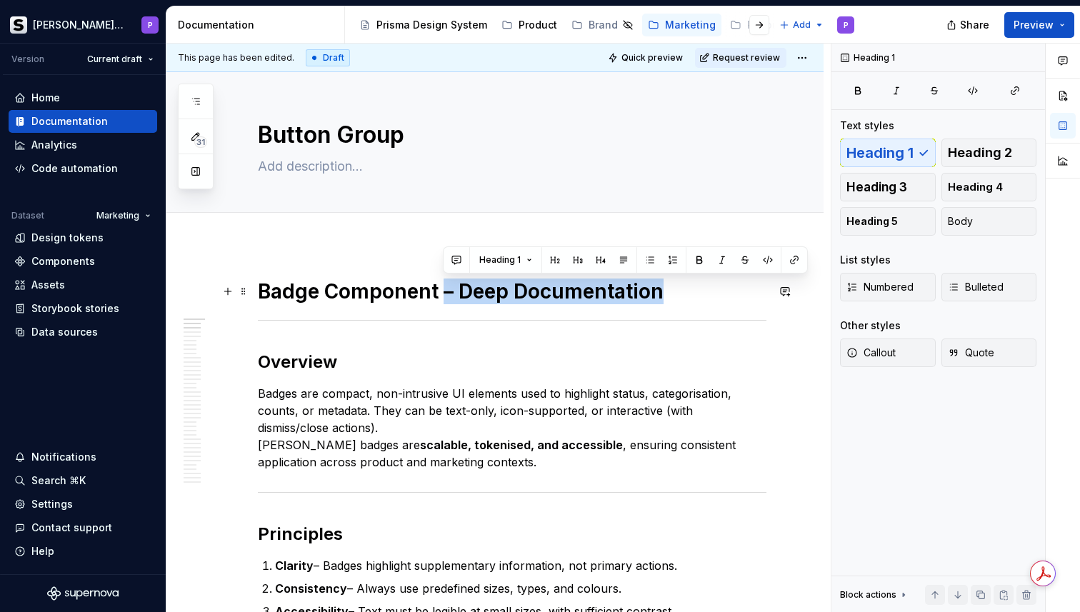
drag, startPoint x: 671, startPoint y: 295, endPoint x: 445, endPoint y: 297, distance: 225.7
click at [445, 297] on h1 "Badge Component – Deep Documentation" at bounding box center [512, 292] width 509 height 26
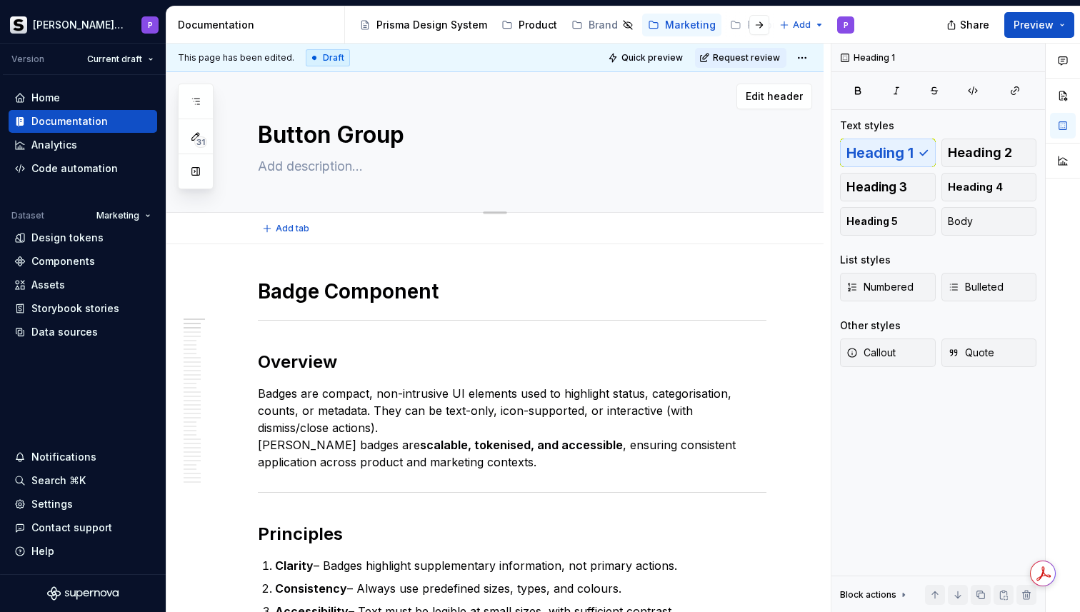
click at [358, 126] on textarea "Button Group" at bounding box center [509, 135] width 509 height 34
type textarea "*"
type textarea "B"
type textarea "*"
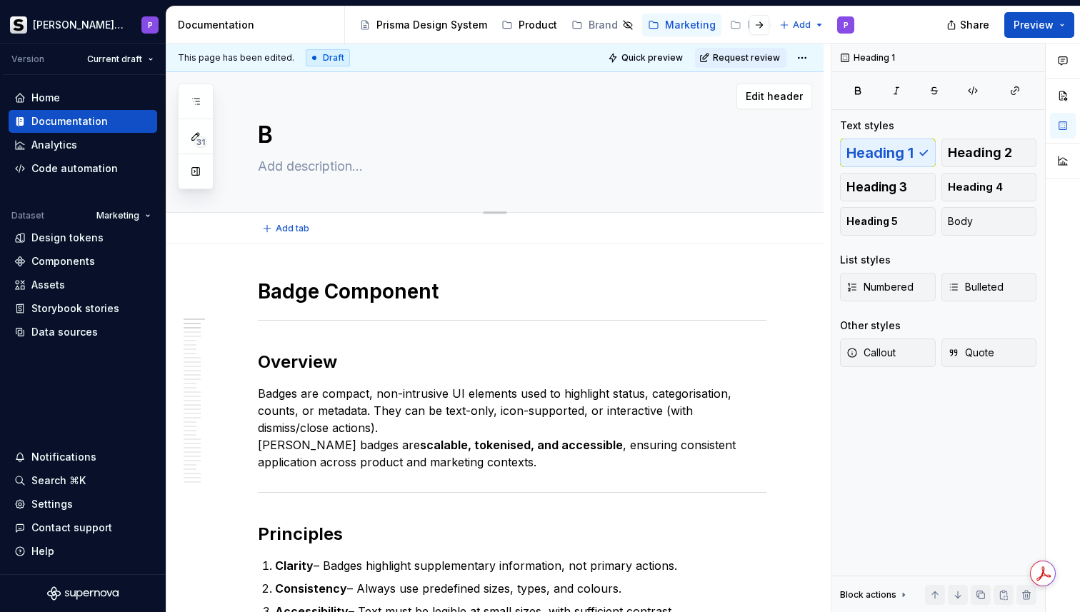
type textarea "Ba"
type textarea "*"
type textarea "Bad"
type textarea "*"
type textarea "Badg"
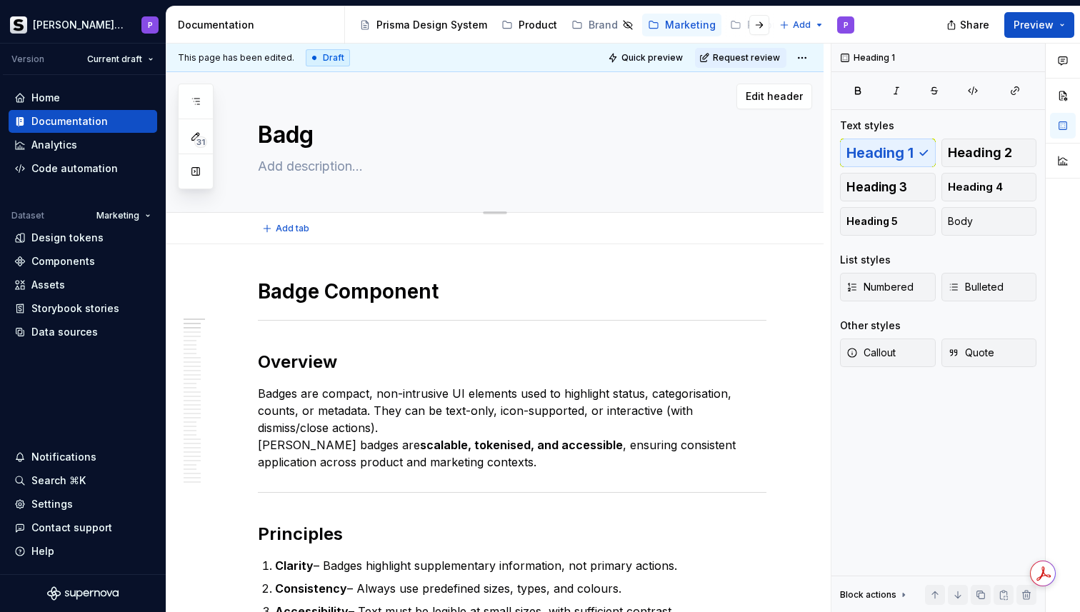
type textarea "*"
type textarea "Badge"
type textarea "*"
type textarea "Badge"
type textarea "*"
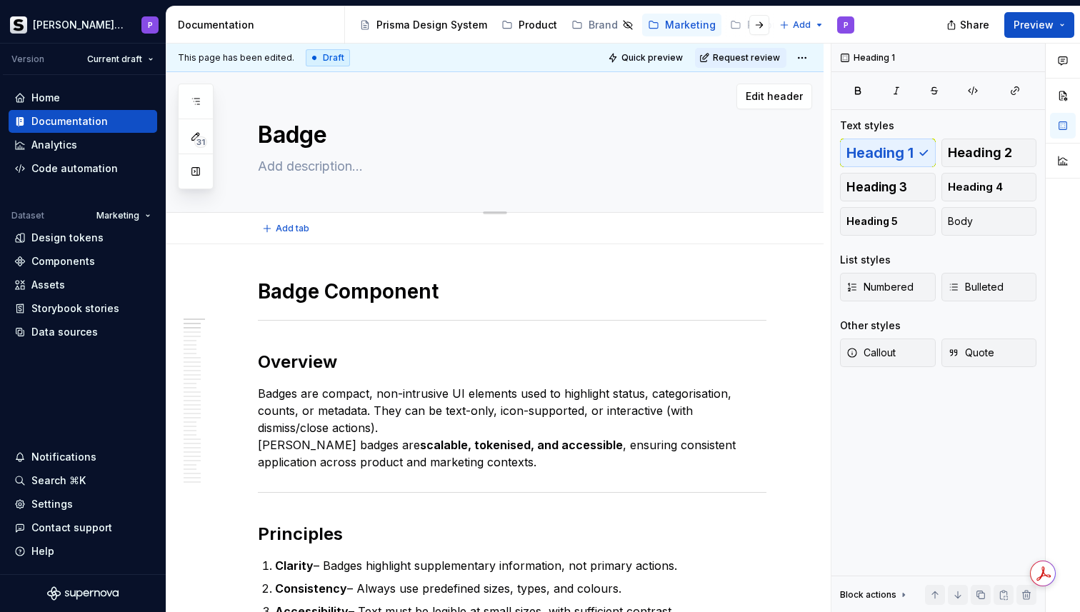
type textarea "Badge"
type textarea "*"
type textarea "Badge"
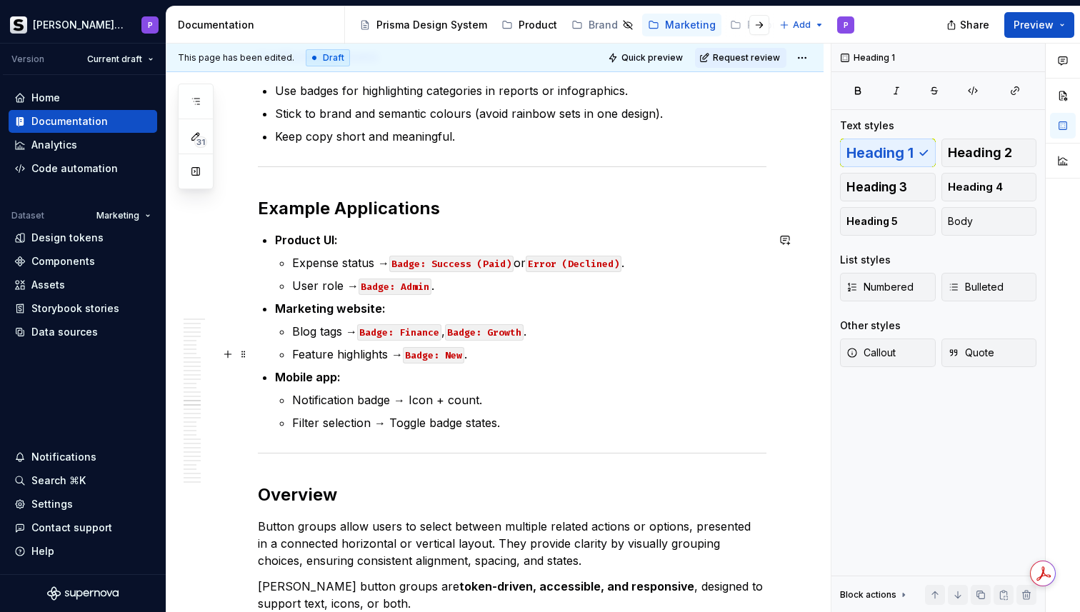
scroll to position [3356, 0]
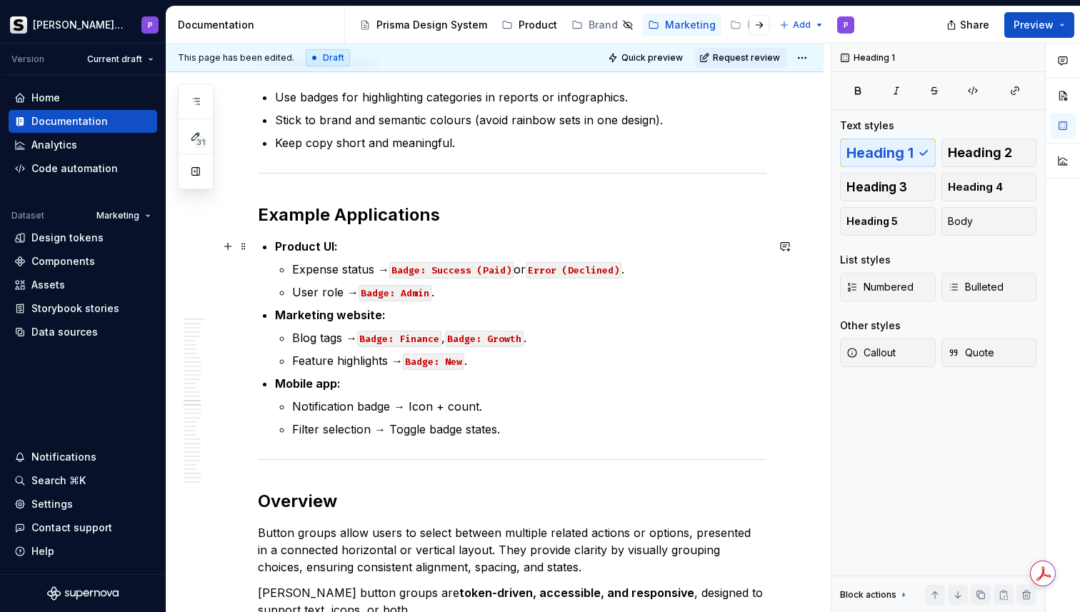
click at [295, 246] on strong "Product UI:" at bounding box center [306, 246] width 63 height 14
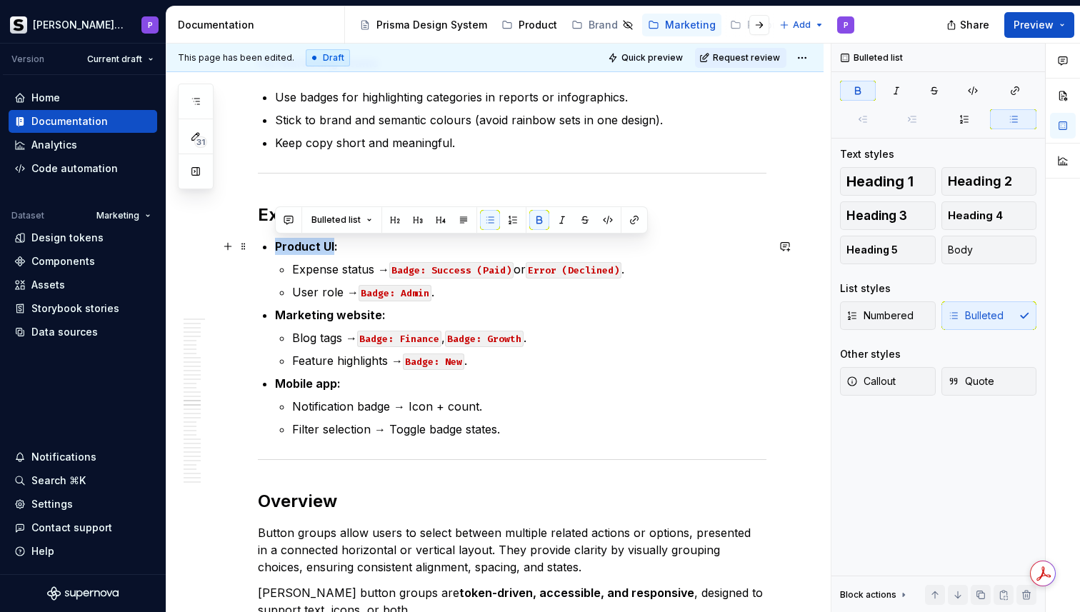
drag, startPoint x: 295, startPoint y: 246, endPoint x: 328, endPoint y: 247, distance: 32.9
click at [328, 247] on strong "Product UI:" at bounding box center [306, 246] width 63 height 14
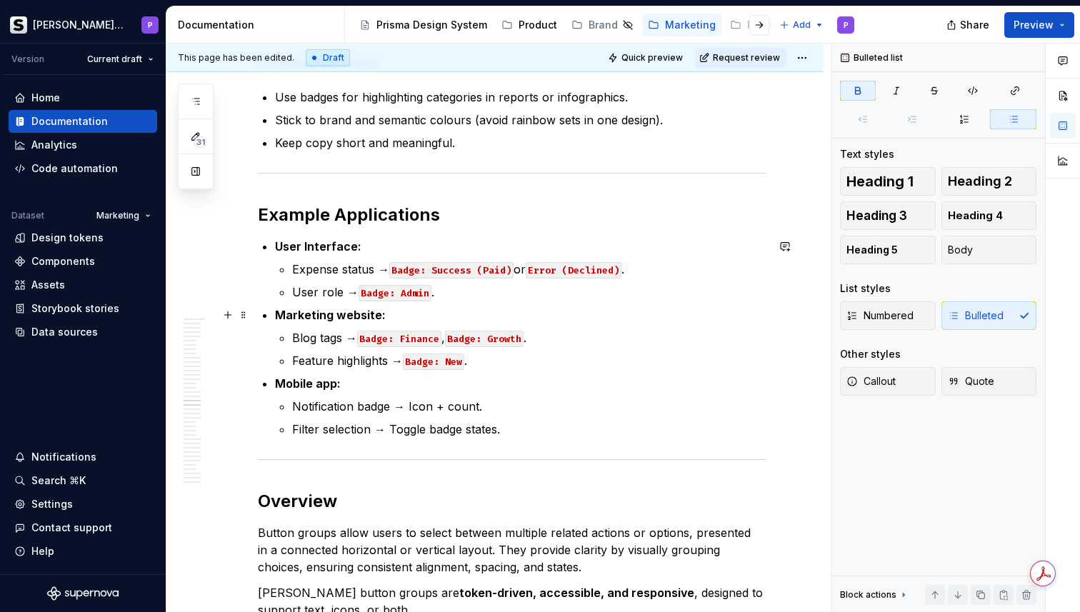
click at [602, 309] on p "Marketing website:" at bounding box center [520, 314] width 491 height 17
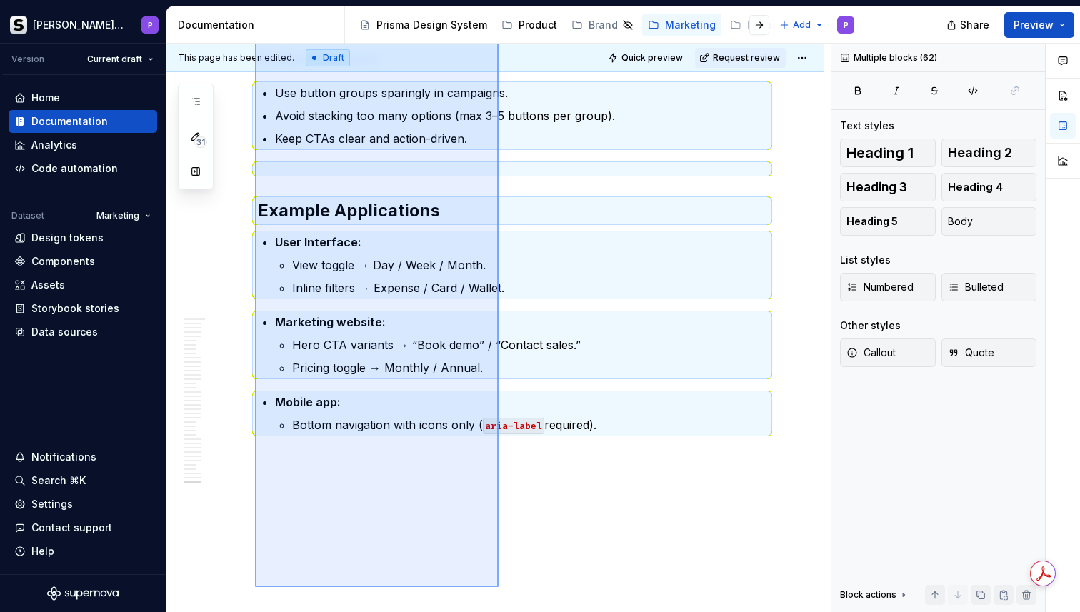
scroll to position [6849, 0]
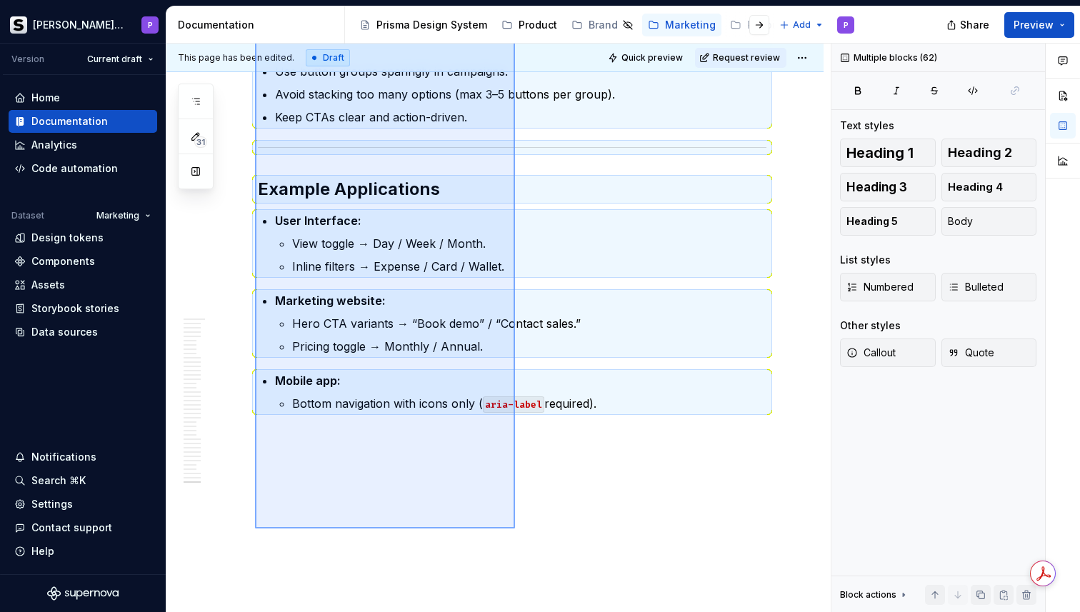
drag, startPoint x: 255, startPoint y: 151, endPoint x: 515, endPoint y: 529, distance: 458.1
click at [515, 529] on div "This page has been edited. Draft Quick preview Request review Badge Edit header…" at bounding box center [498, 328] width 664 height 569
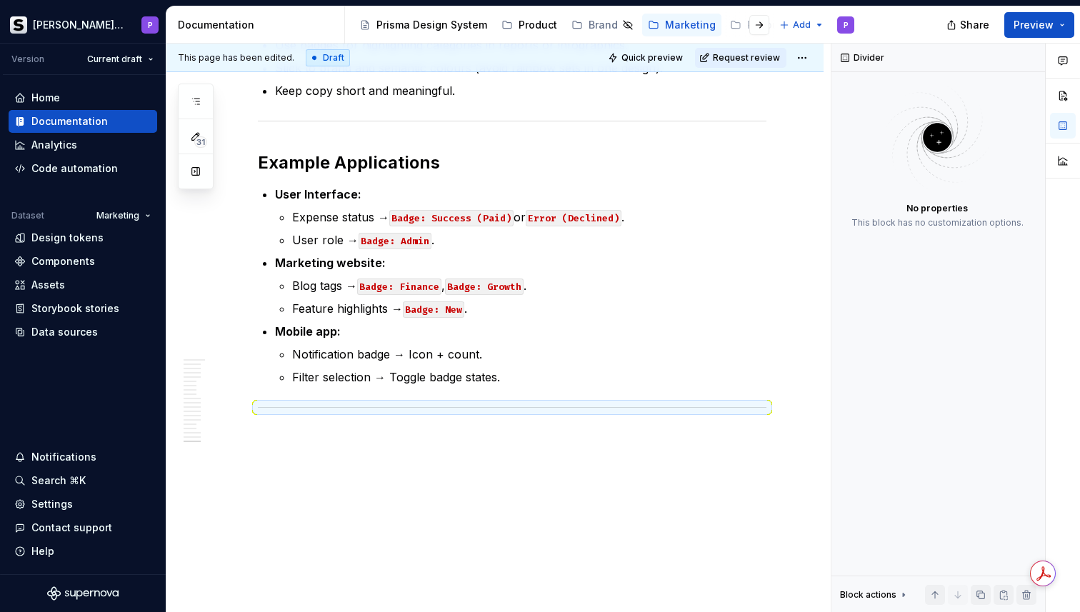
scroll to position [3382, 0]
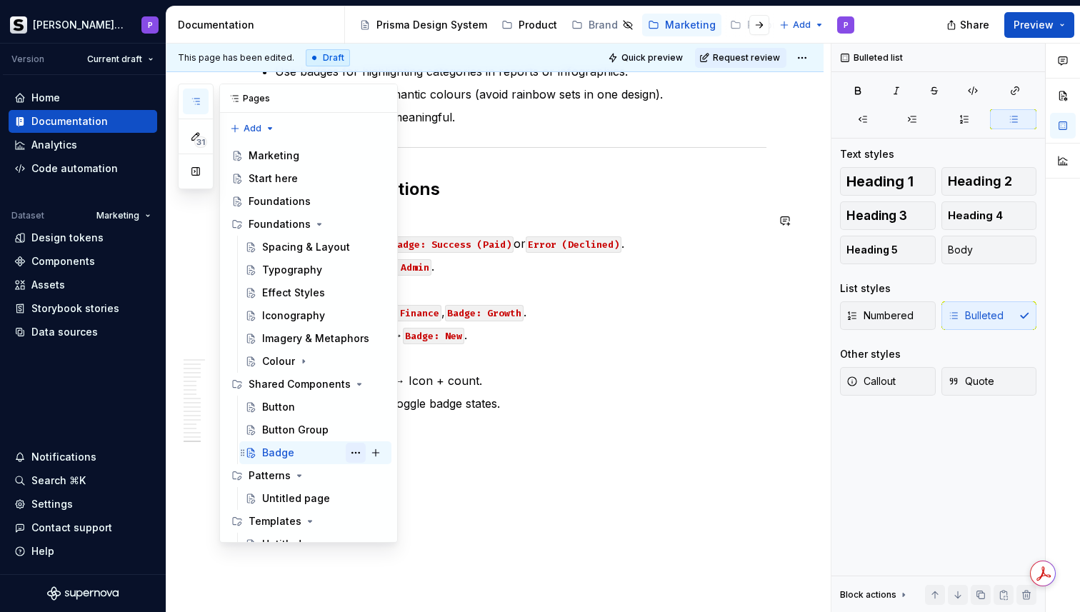
click at [351, 455] on button "Page tree" at bounding box center [356, 453] width 20 height 20
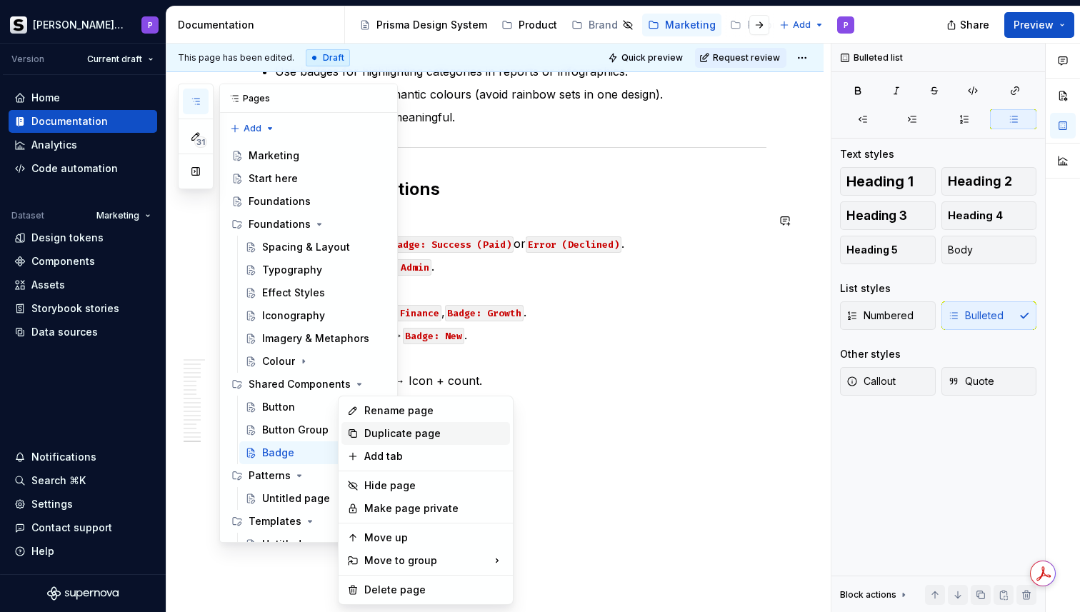
click at [396, 435] on div "Duplicate page" at bounding box center [434, 433] width 140 height 14
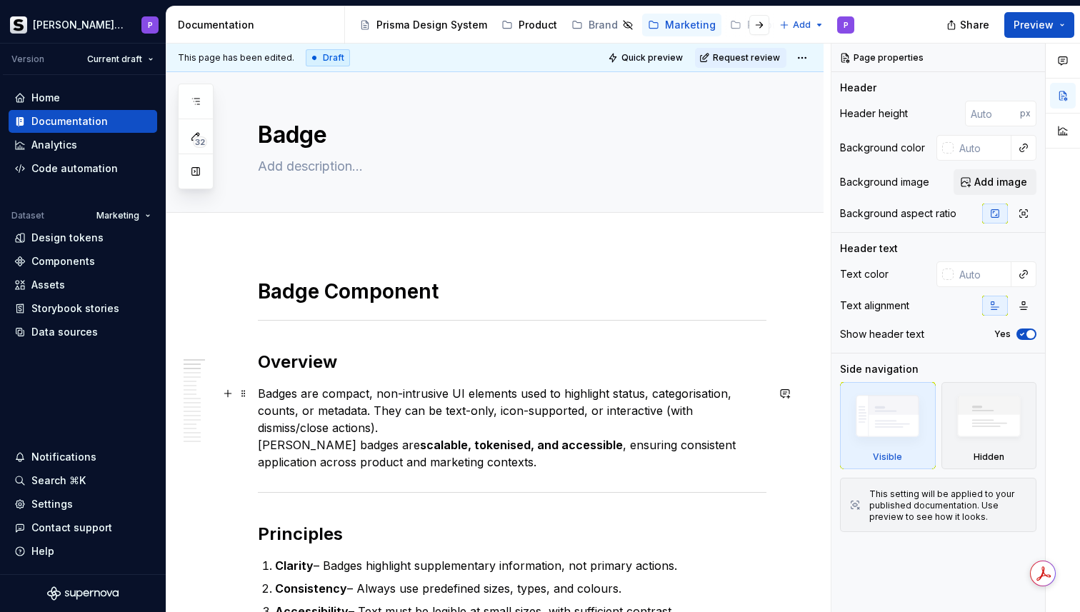
type textarea "*"
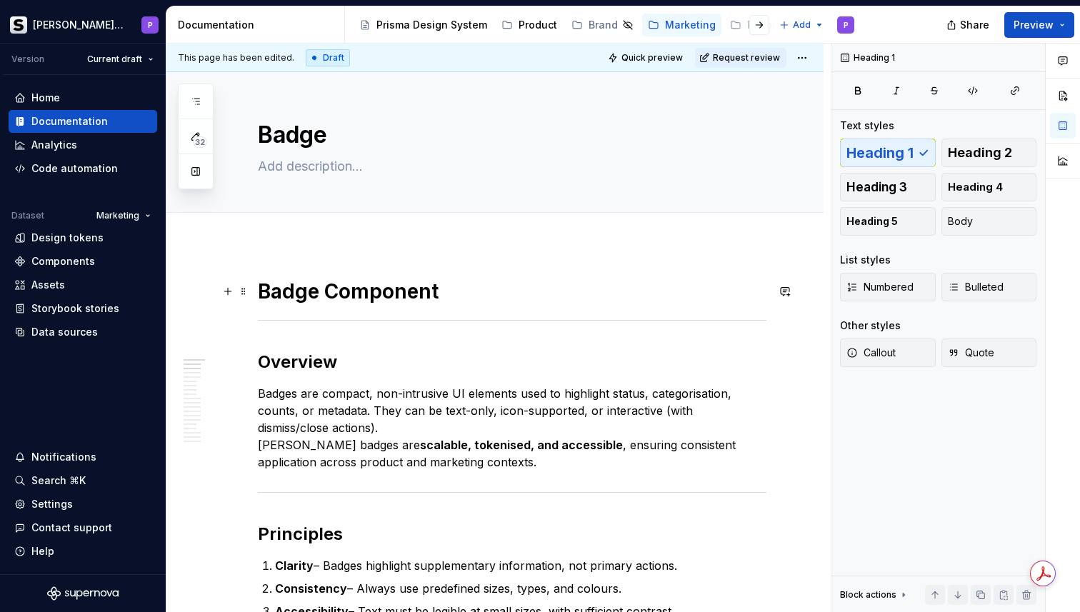
click at [368, 284] on h1 "Badge Component" at bounding box center [512, 292] width 509 height 26
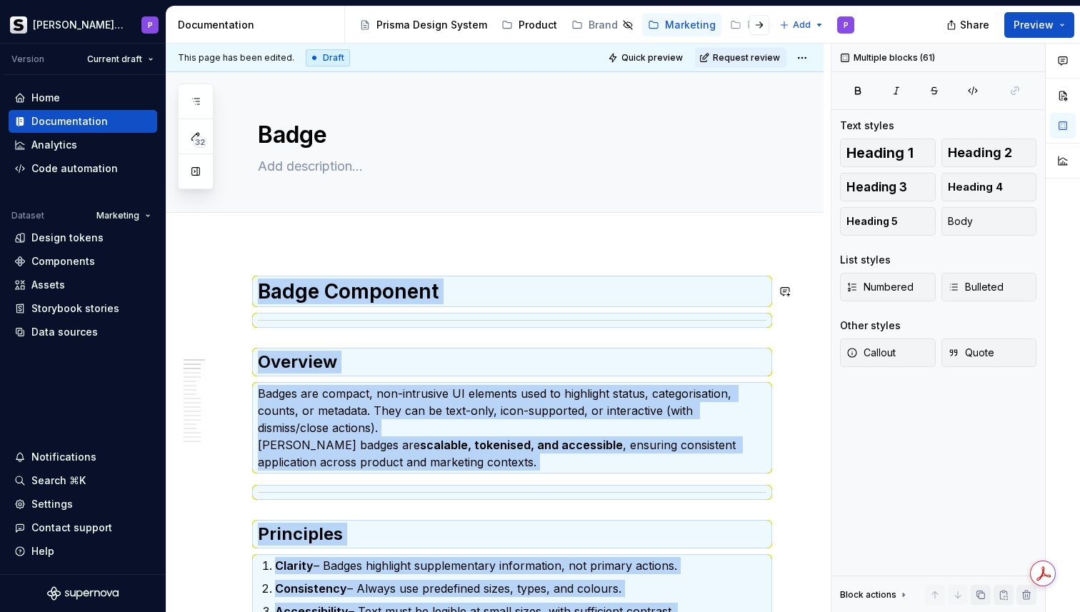
paste div
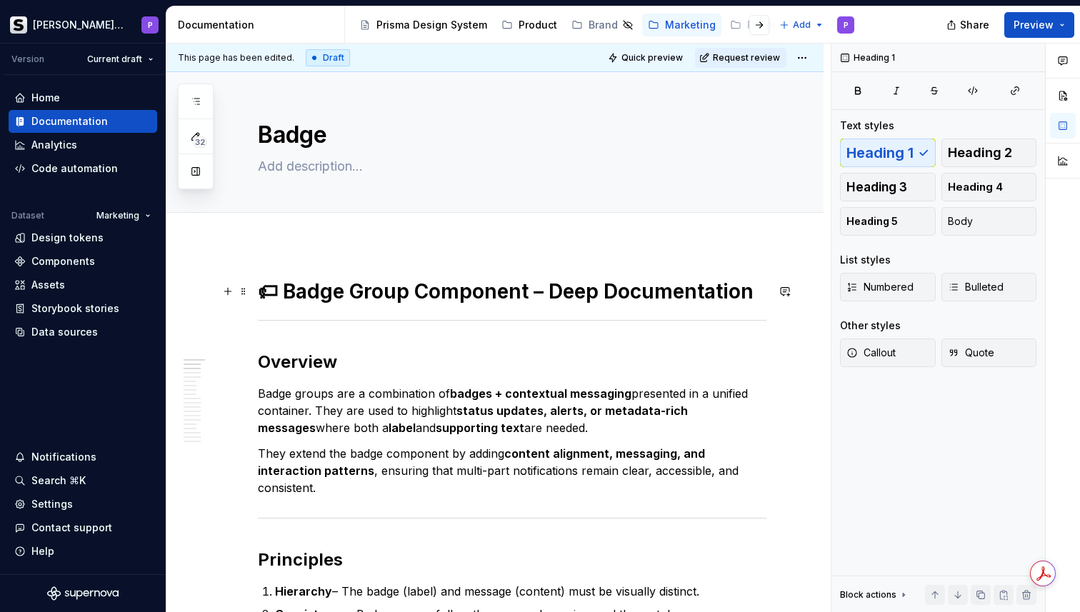
click at [284, 283] on h1 "🏷 Badge Group Component – Deep Documentation" at bounding box center [512, 292] width 509 height 26
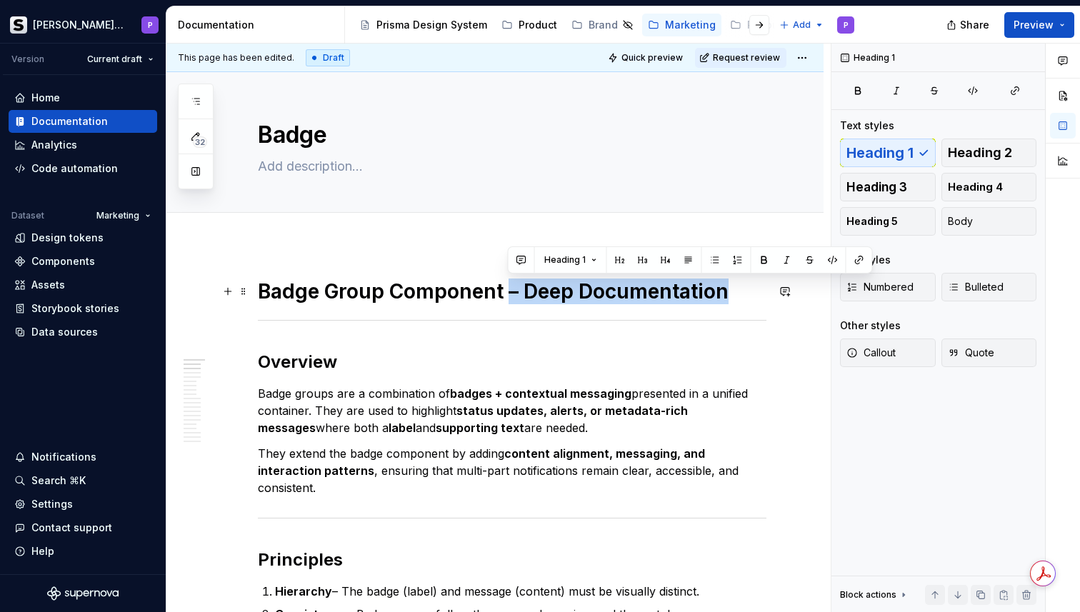
drag, startPoint x: 528, startPoint y: 289, endPoint x: 732, endPoint y: 296, distance: 204.4
click at [731, 296] on h1 "Badge Group Component – Deep Documentation" at bounding box center [512, 292] width 509 height 26
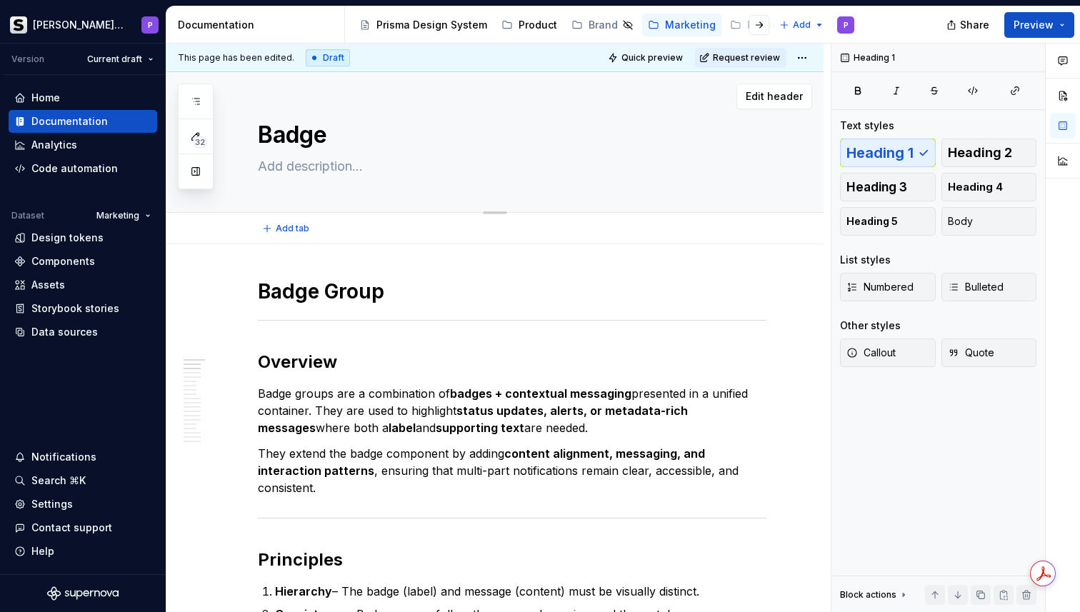
click at [370, 132] on textarea "Badge" at bounding box center [509, 135] width 509 height 34
click at [396, 141] on textarea "Badge" at bounding box center [509, 135] width 509 height 34
type textarea "*"
type textarea "Badge"
type textarea "*"
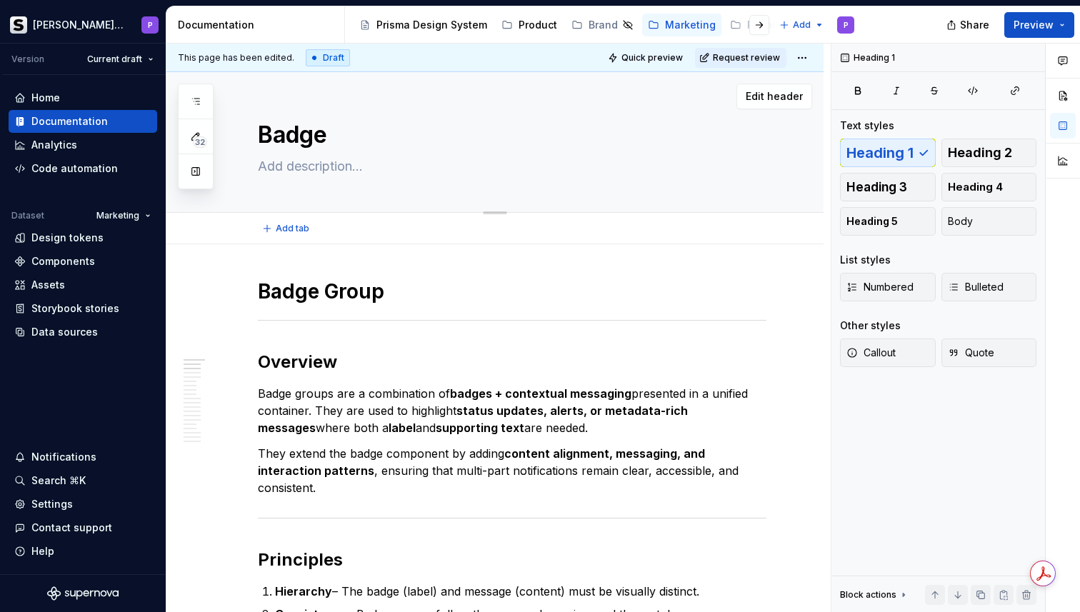
type textarea "Badge G"
type textarea "*"
type textarea "Badge Gr"
type textarea "*"
type textarea "Badge Gro"
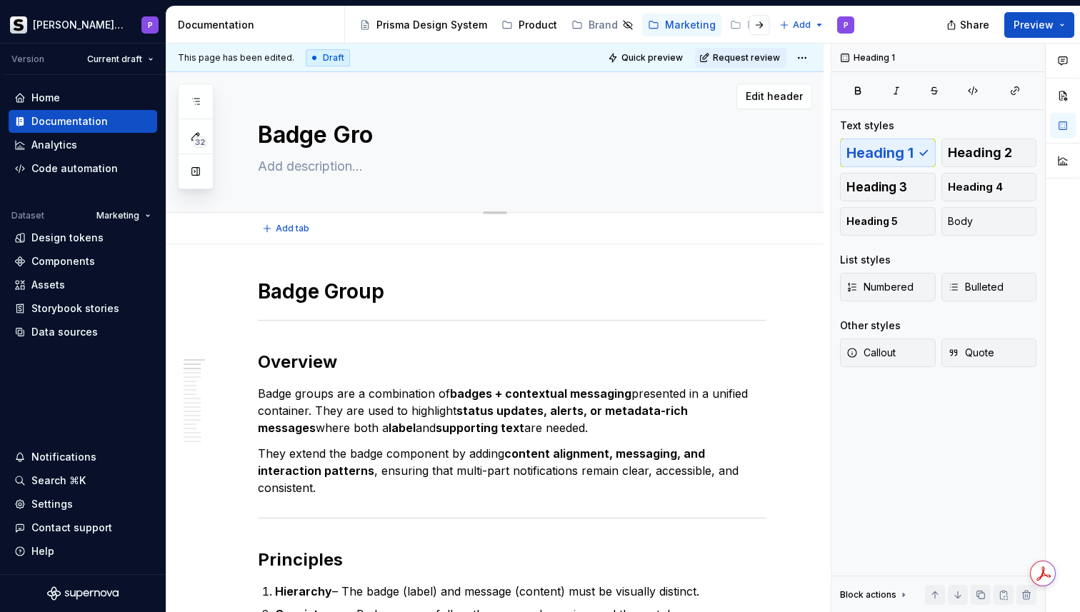
type textarea "*"
type textarea "Badge Grou"
type textarea "*"
type textarea "Badge Group"
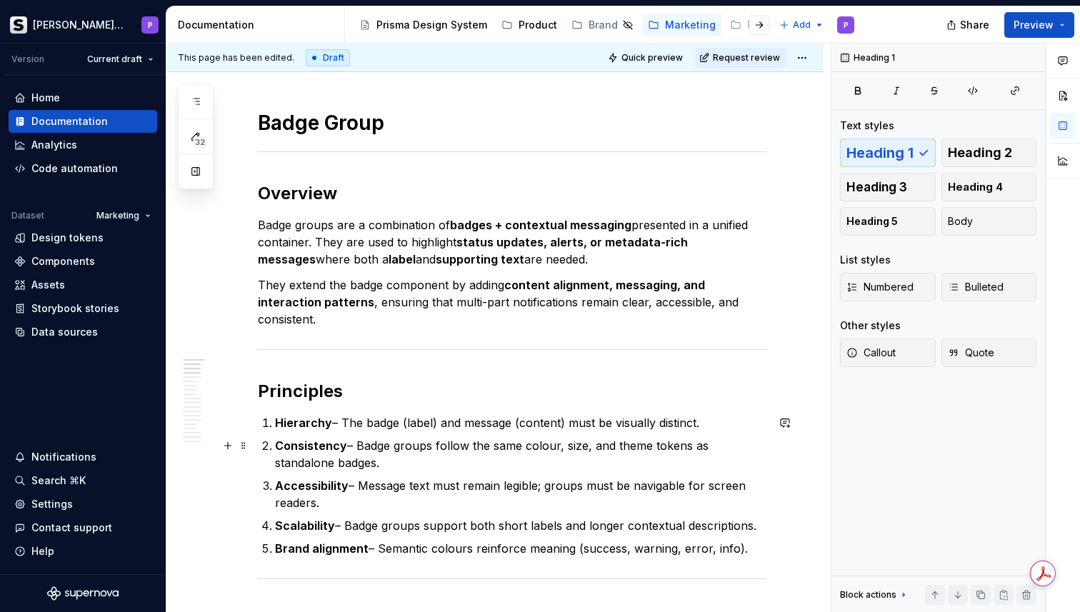
type textarea "*"
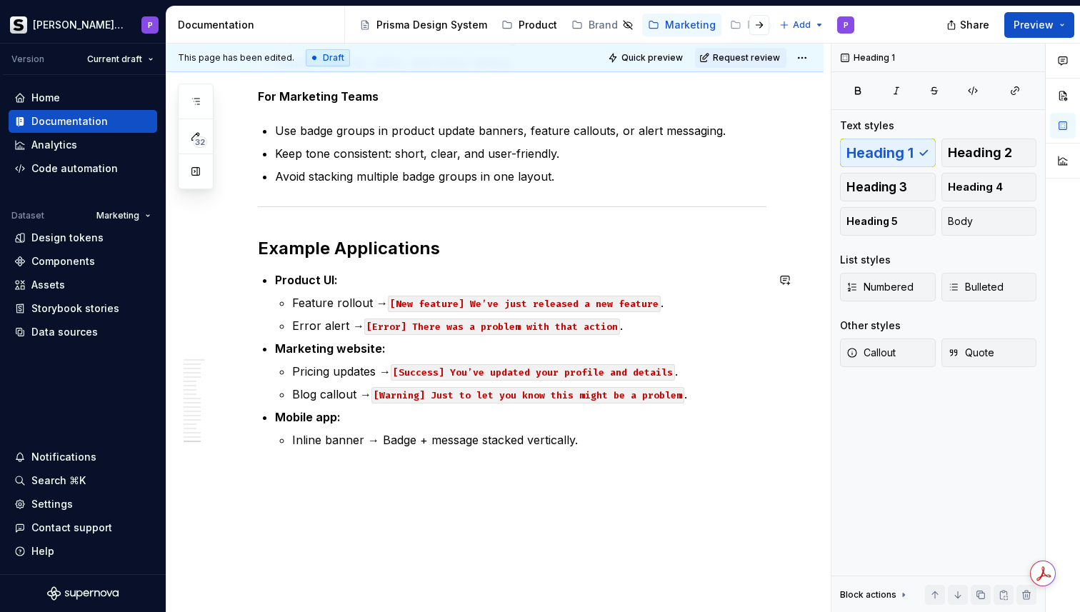
scroll to position [3416, 0]
type textarea "Badge Group"
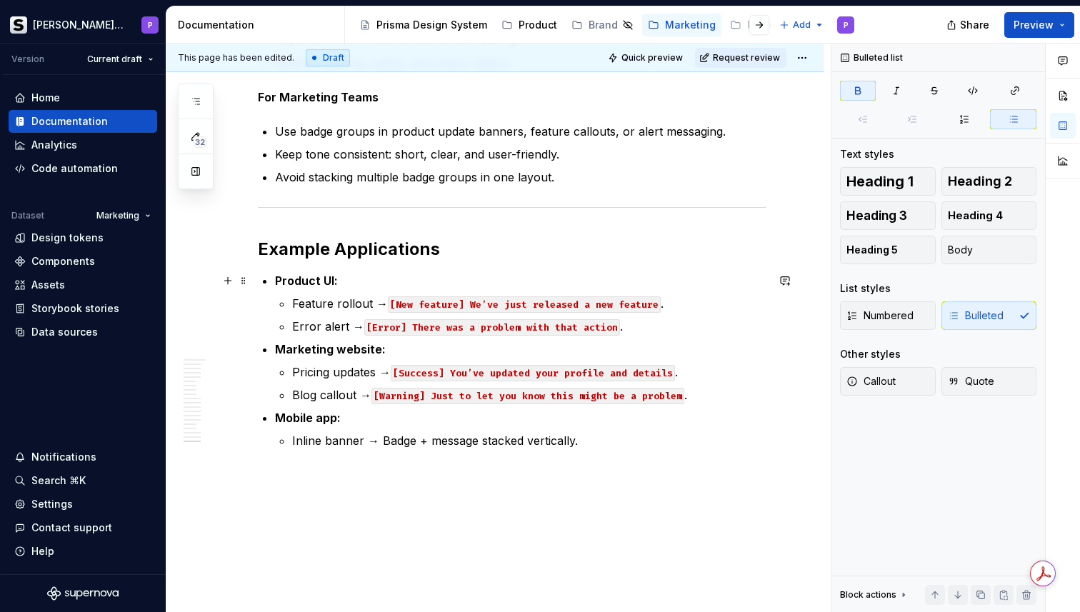
click at [301, 282] on strong "Product UI:" at bounding box center [306, 281] width 63 height 14
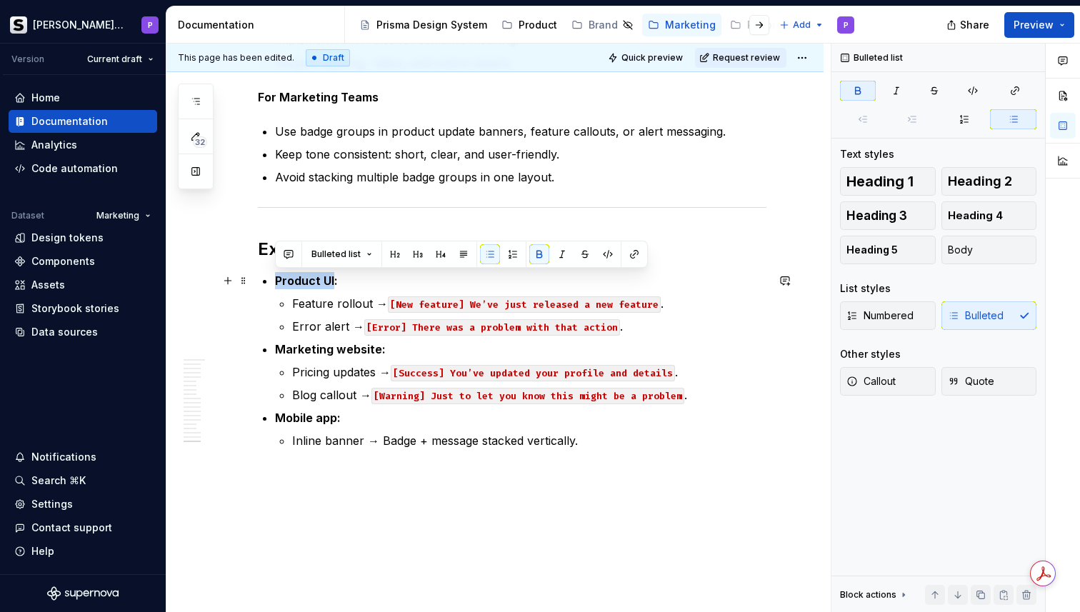
drag, startPoint x: 301, startPoint y: 282, endPoint x: 329, endPoint y: 282, distance: 28.6
click at [329, 282] on strong "Product UI:" at bounding box center [306, 281] width 63 height 14
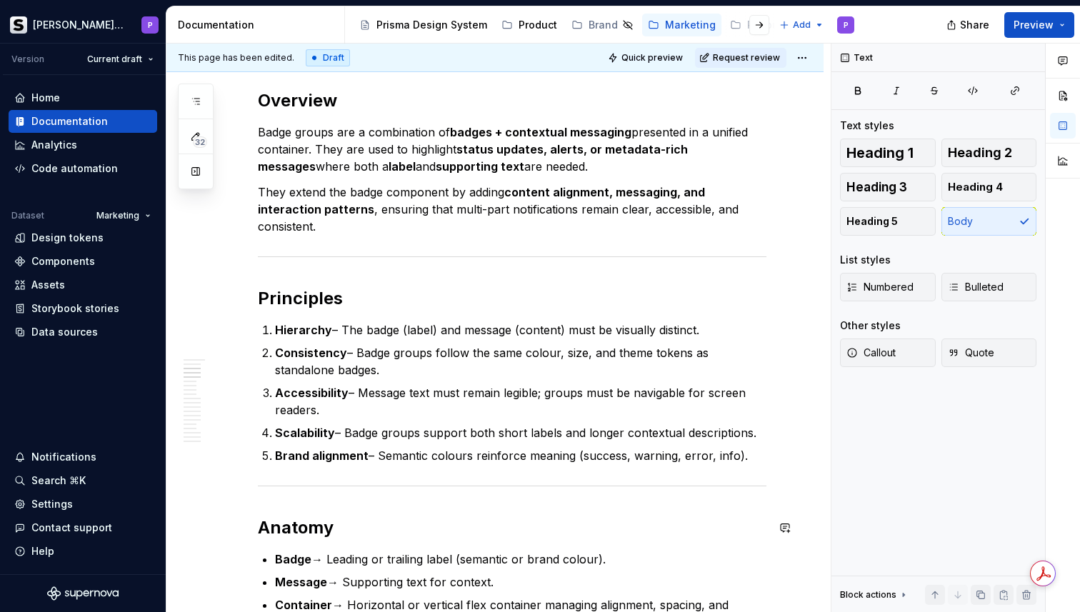
scroll to position [0, 0]
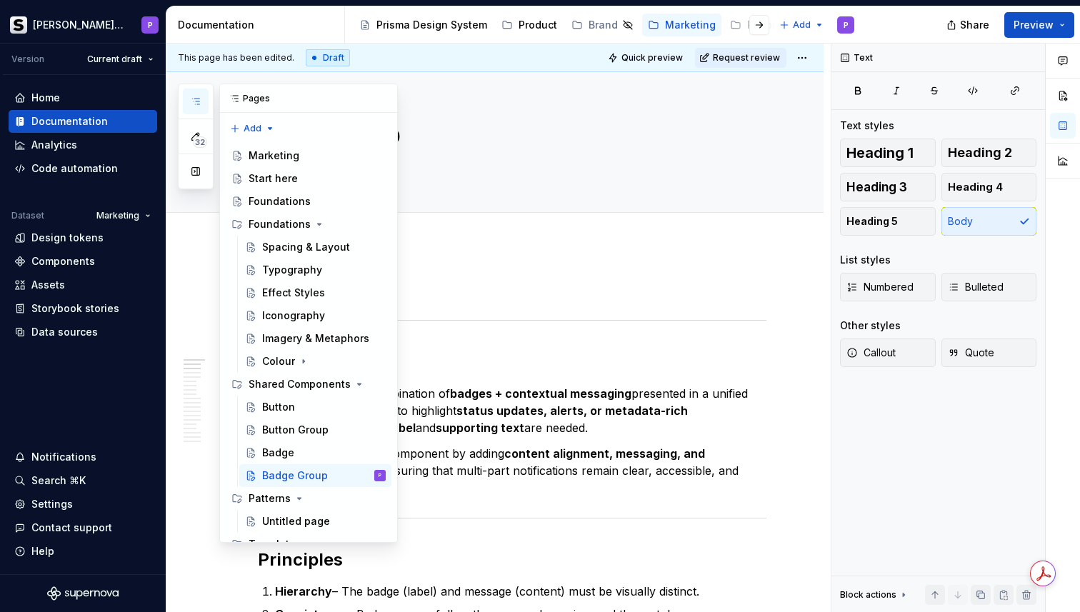
click at [200, 104] on icon "button" at bounding box center [195, 101] width 11 height 11
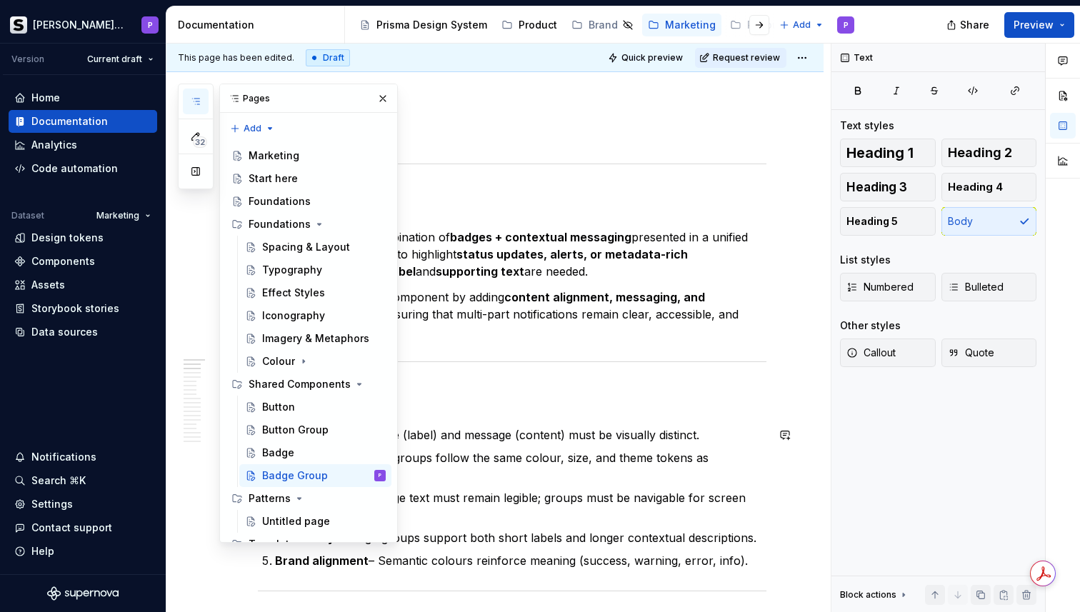
scroll to position [159, 0]
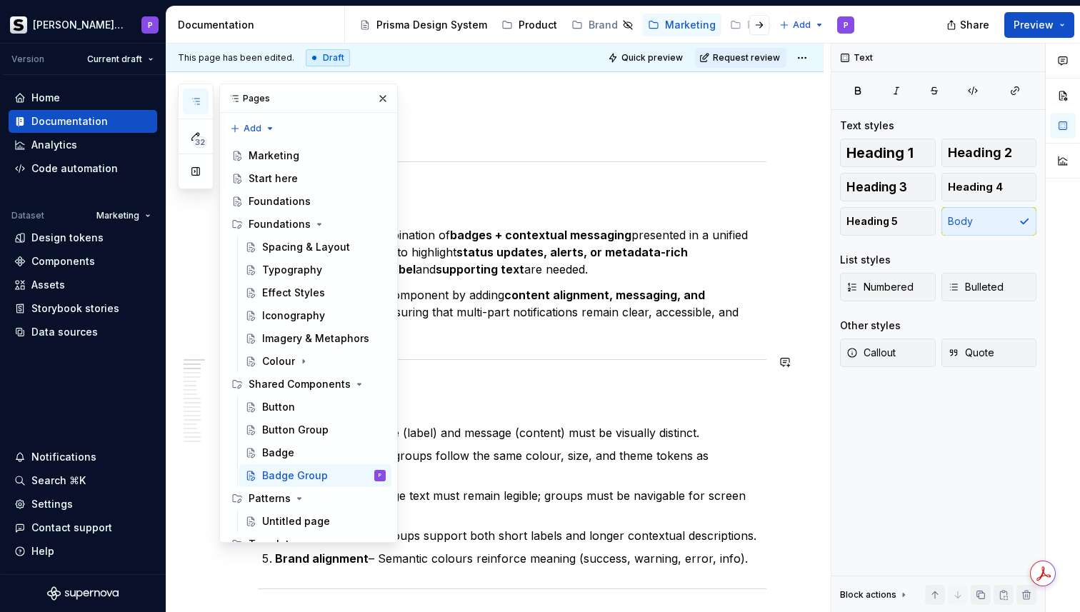
click at [510, 335] on p "They extend the badge component by adding content alignment, messaging, and int…" at bounding box center [512, 311] width 509 height 51
type textarea "*"
